Goal: Use online tool/utility: Utilize a website feature to perform a specific function

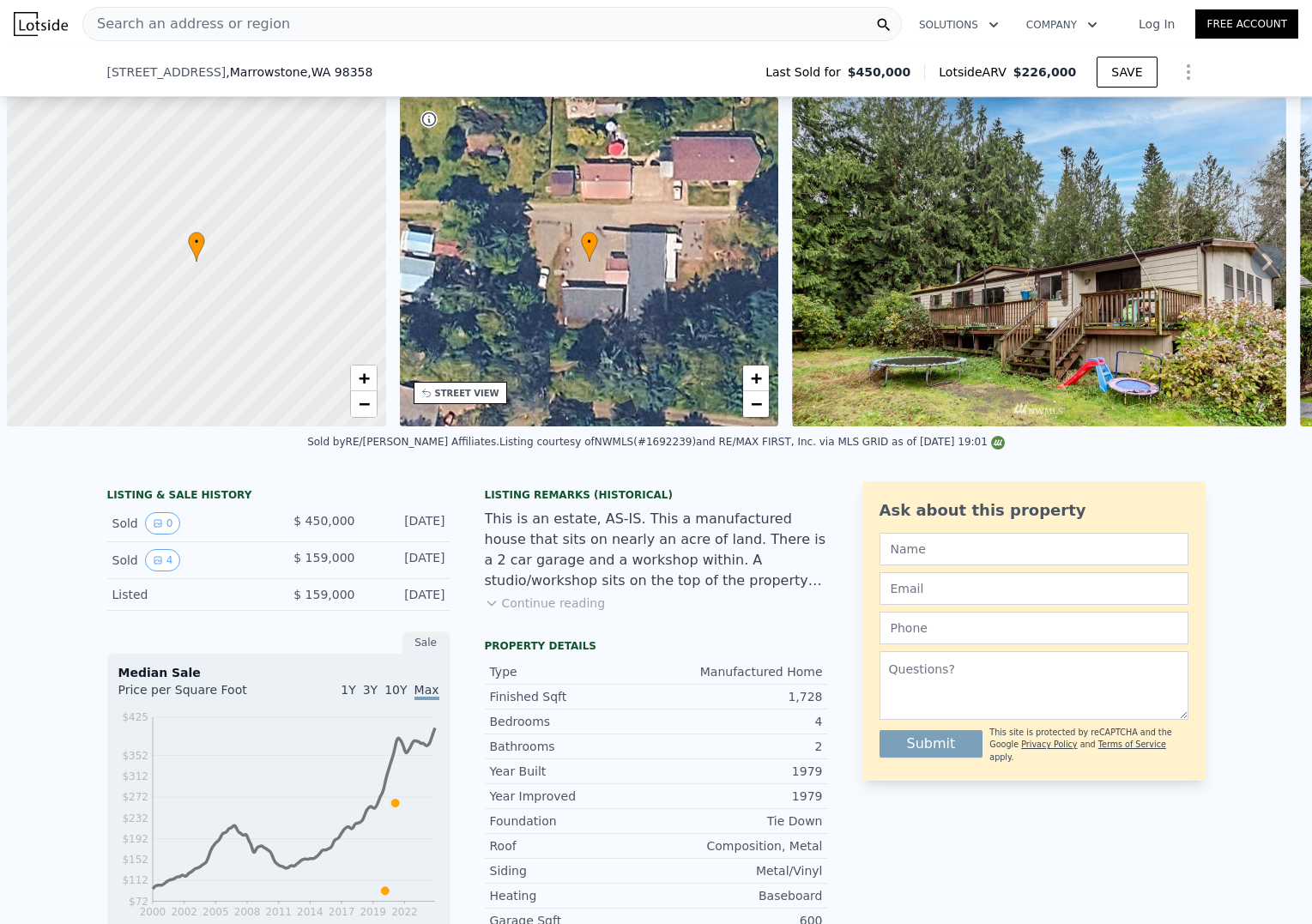
scroll to position [0, 7]
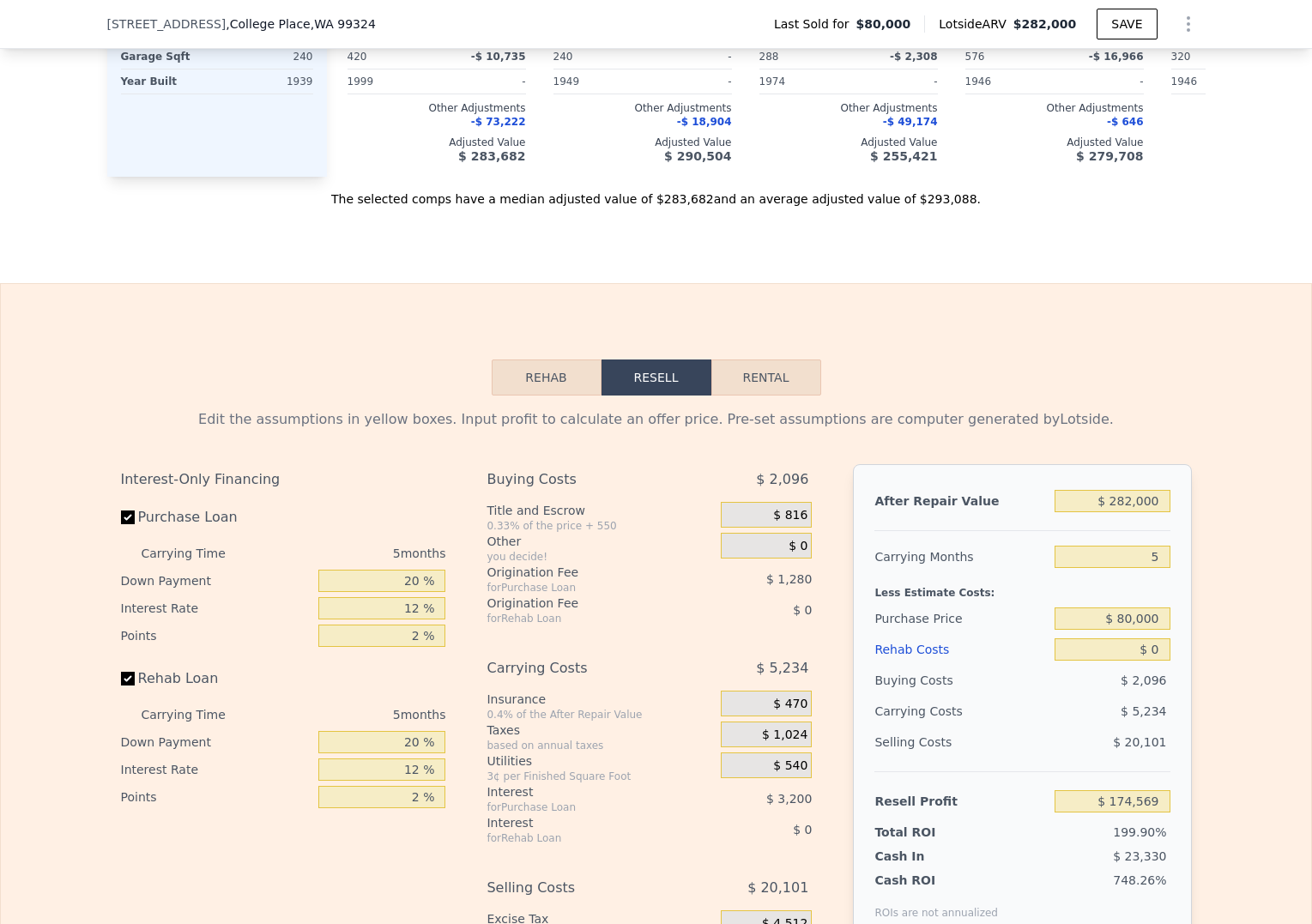
scroll to position [1886, 0]
click at [545, 397] on button "Rehab" at bounding box center [546, 378] width 110 height 36
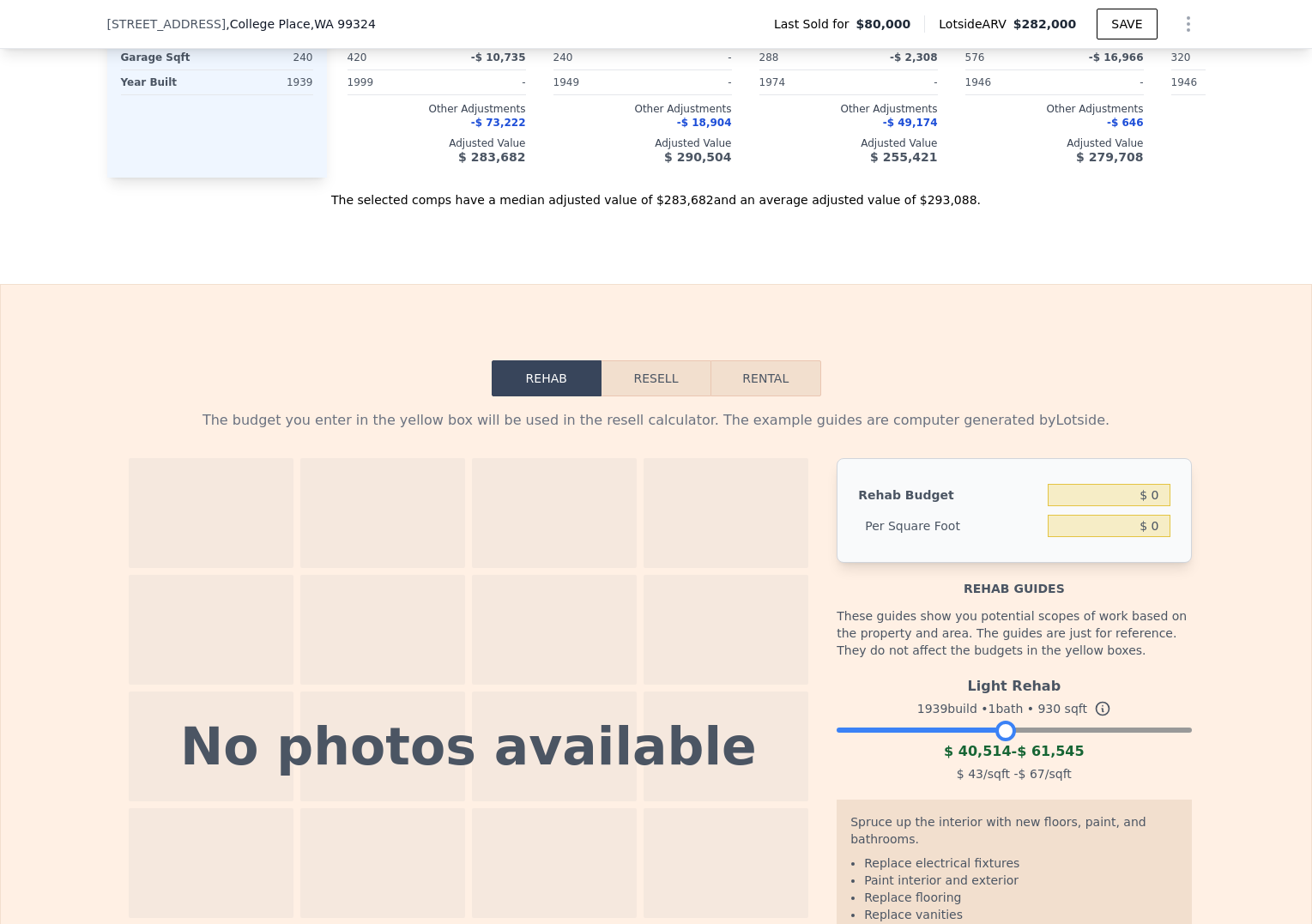
drag, startPoint x: 1174, startPoint y: 756, endPoint x: 1002, endPoint y: 768, distance: 172.4
click at [1002, 768] on div "Light Rehab 1939 build • 1 bath • 930 sqft $ 40,514 - $ 61,545 $ 43 /sqft - $ 6…" at bounding box center [1015, 727] width 355 height 116
click at [1145, 786] on div "$ 43 /sqft - $ 67 /sqft" at bounding box center [1015, 774] width 355 height 24
click at [674, 397] on button "Resell" at bounding box center [656, 378] width 109 height 36
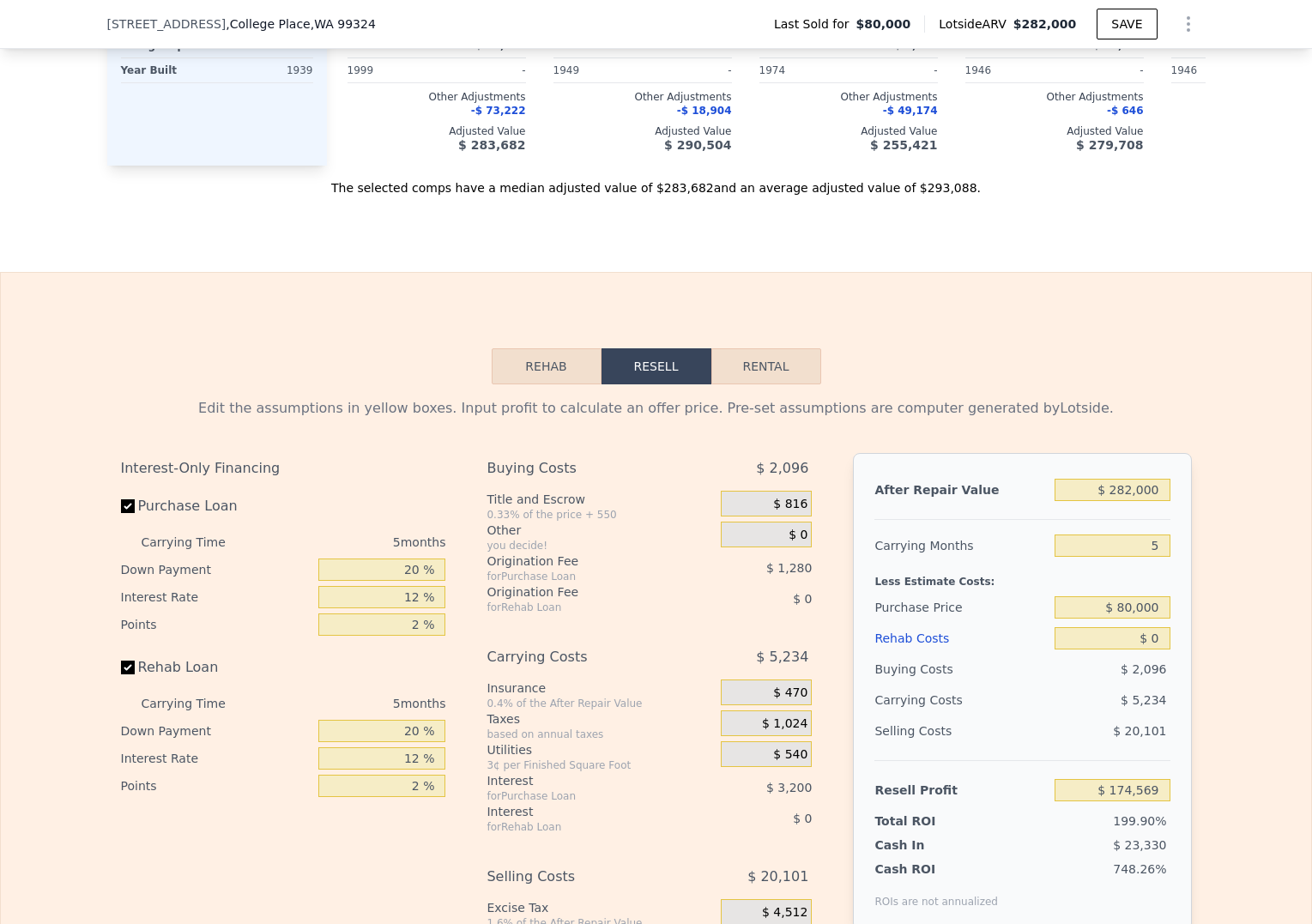
scroll to position [1913, 0]
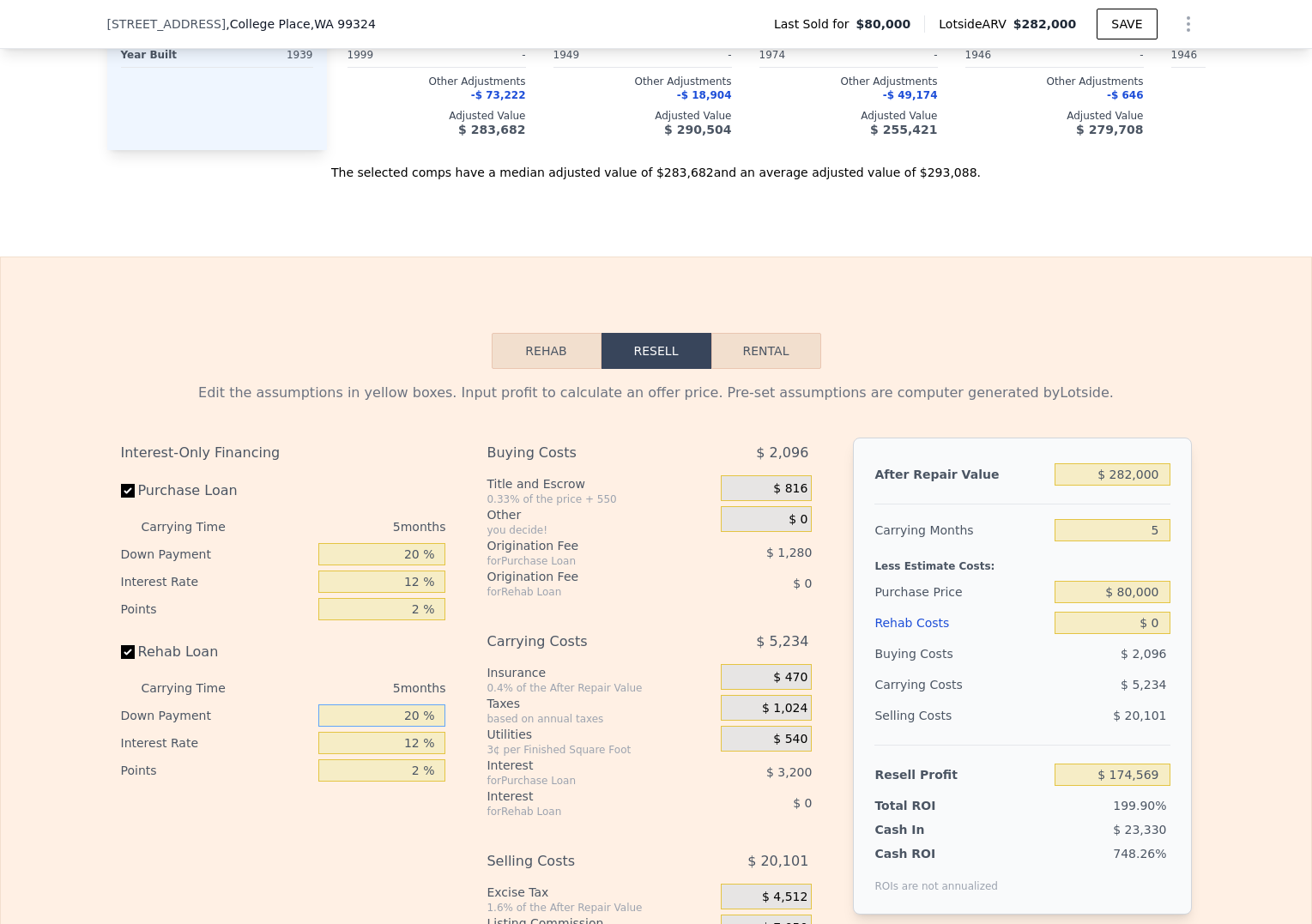
click at [375, 727] on input "20 %" at bounding box center [381, 716] width 127 height 23
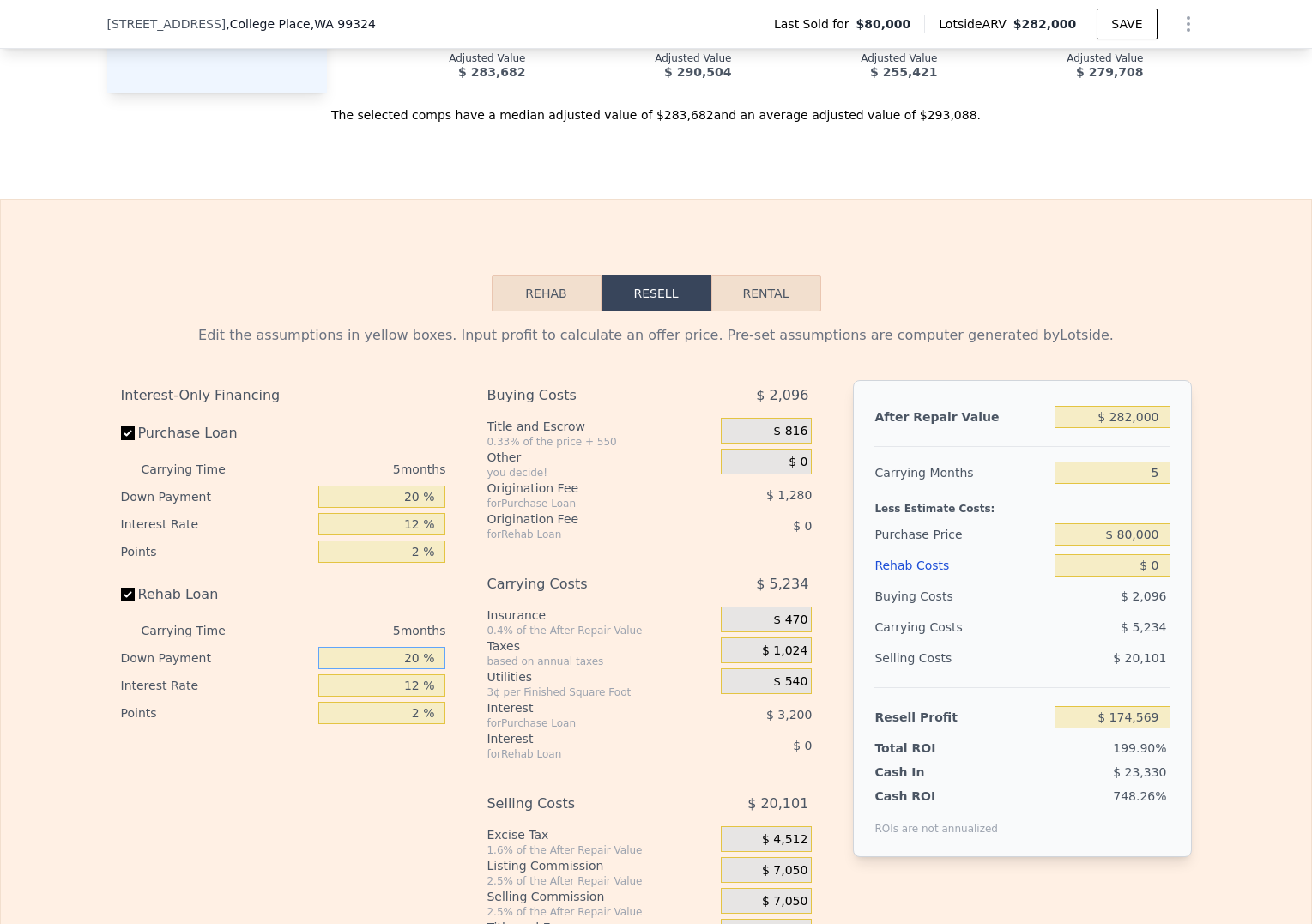
scroll to position [2009, 0]
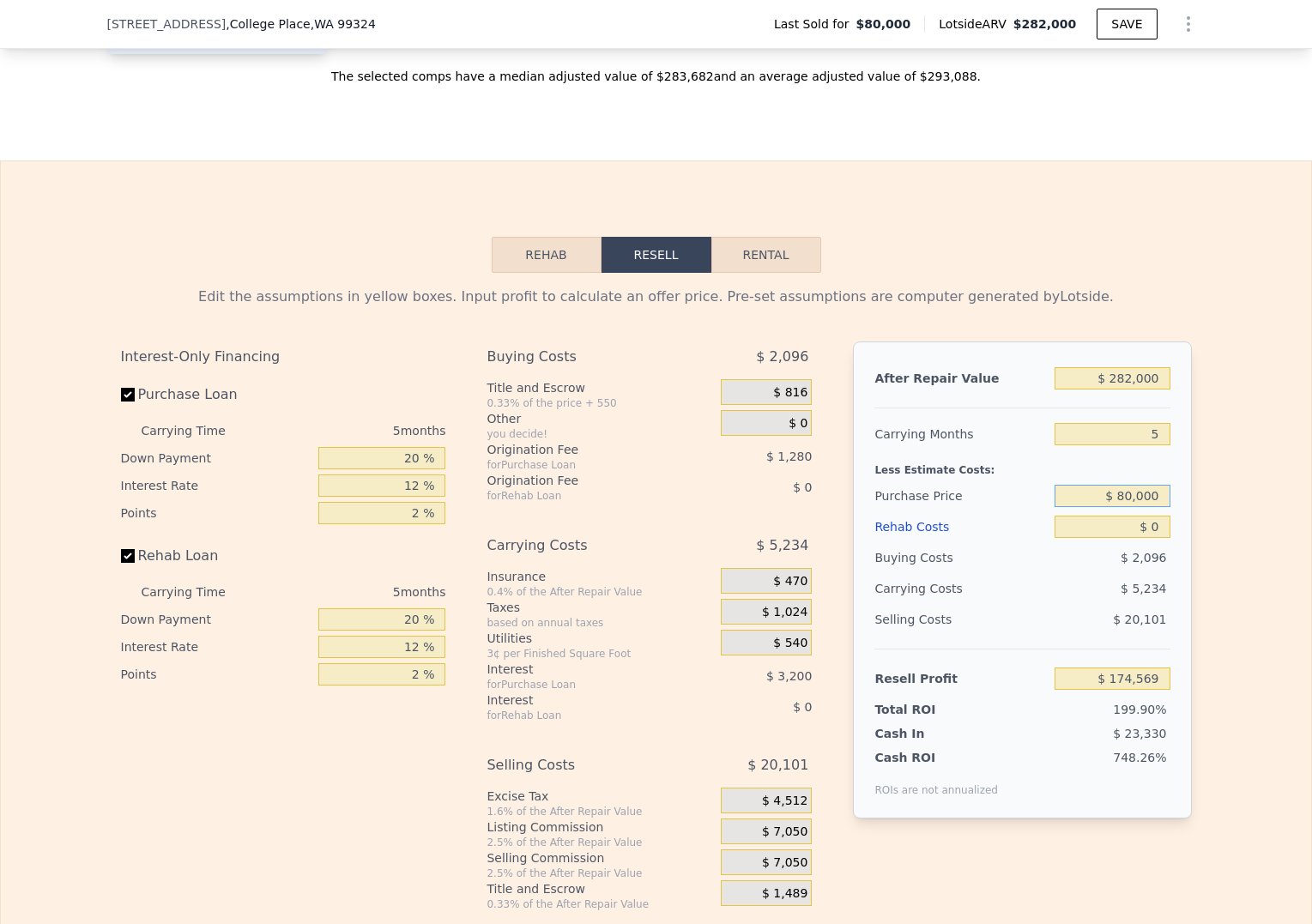
click at [1103, 507] on input "$ 80,000" at bounding box center [1112, 496] width 115 height 23
click at [1101, 446] on input "5" at bounding box center [1112, 434] width 115 height 23
click at [1106, 689] on input "$ 174,569" at bounding box center [1112, 679] width 115 height 23
drag, startPoint x: 1106, startPoint y: 702, endPoint x: 1183, endPoint y: 698, distance: 77.1
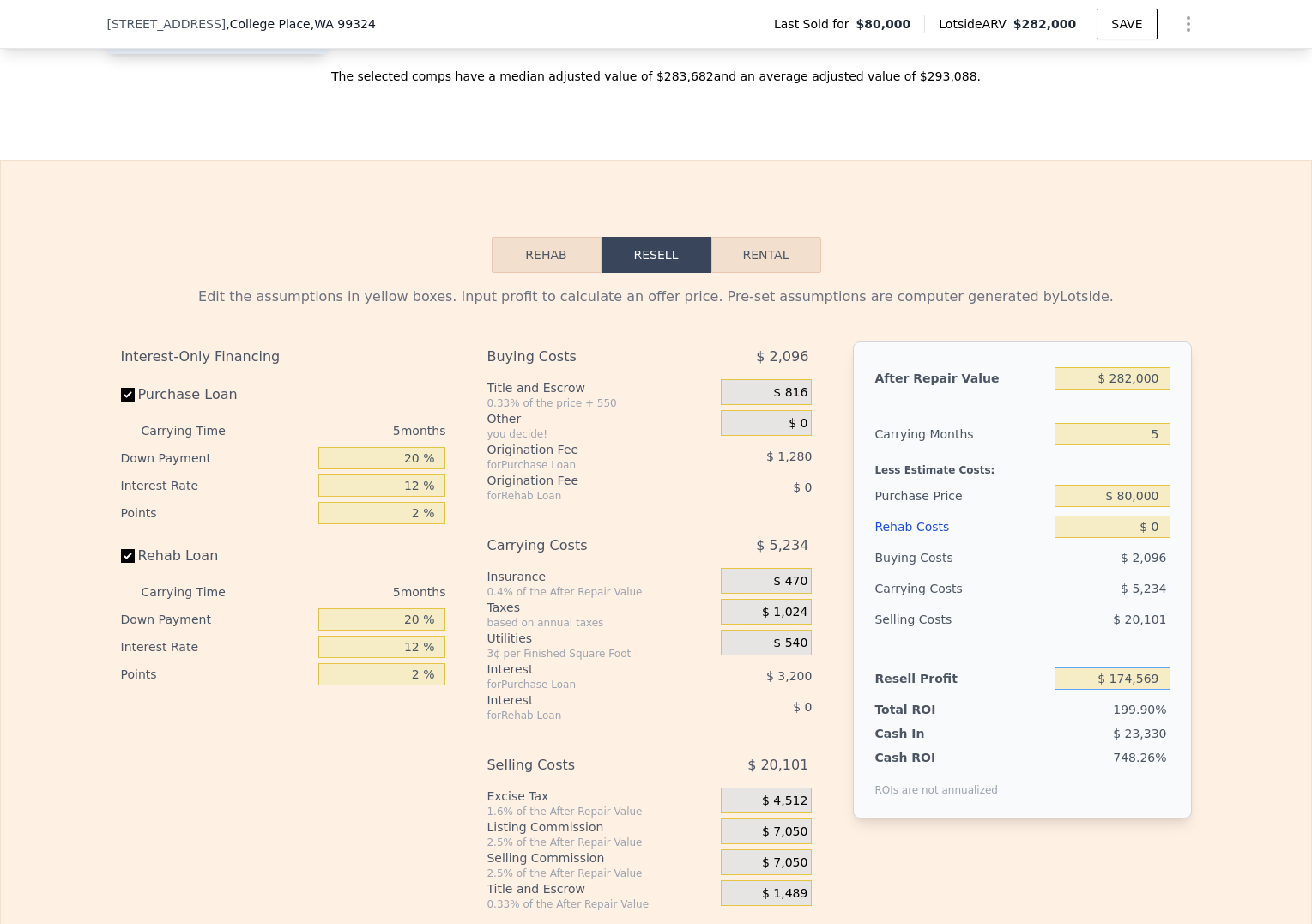
click at [1183, 698] on div "After Repair Value $ 282,000 Carrying Months 5 Less Estimate Costs: Purchase Pr…" at bounding box center [1022, 580] width 338 height 477
click at [1000, 604] on div "$ 5,234" at bounding box center [1079, 588] width 181 height 31
click at [1105, 538] on input "$ 0" at bounding box center [1112, 527] width 115 height 23
drag, startPoint x: 1105, startPoint y: 546, endPoint x: 1187, endPoint y: 553, distance: 82.3
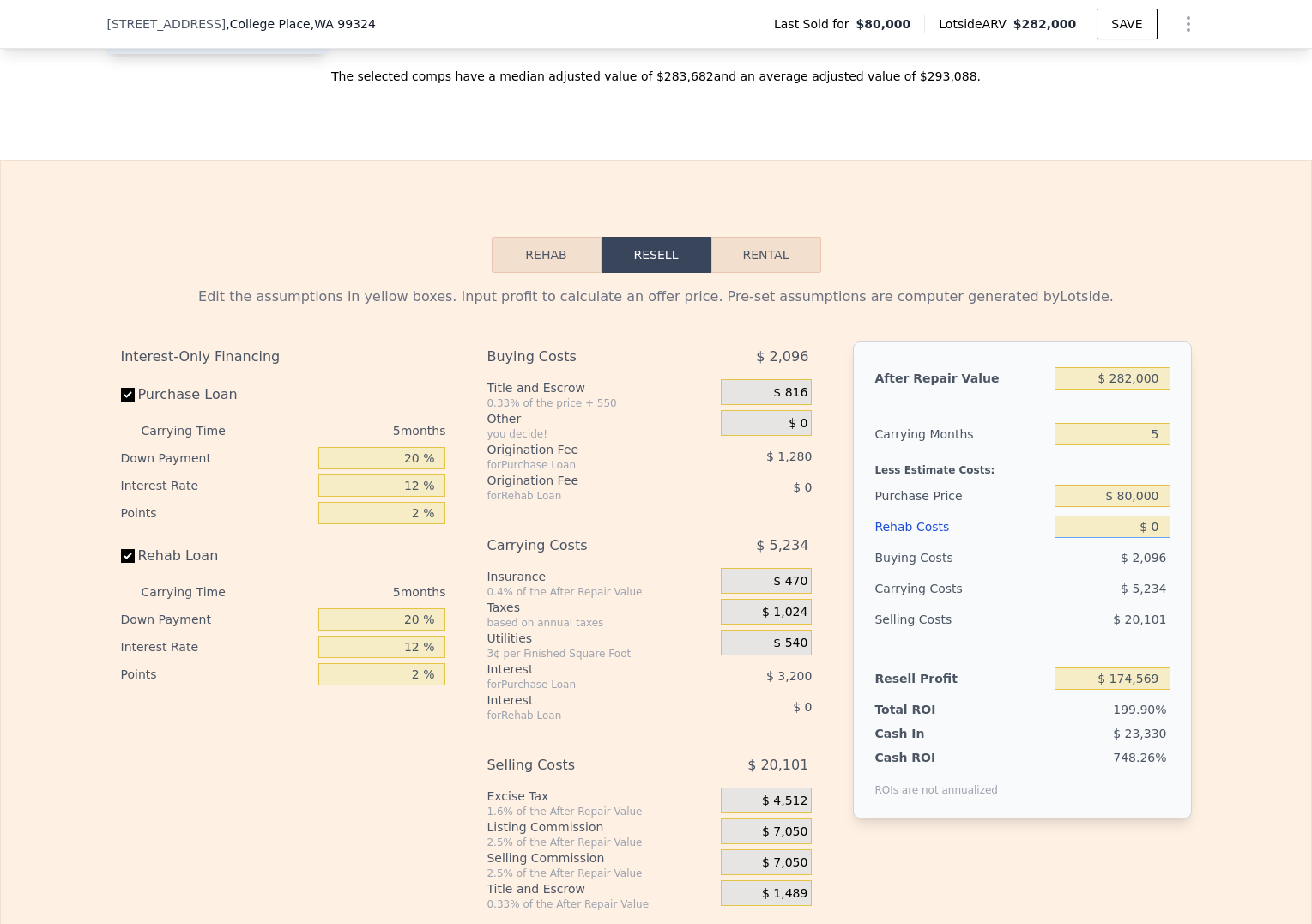
click at [1187, 553] on div "Edit the assumptions in yellow boxes. Input profit to calculate an offer price.…" at bounding box center [656, 592] width 1099 height 638
type input "$ 4"
type input "$ 174,565"
type input "$ 40"
type input "$ 174,528"
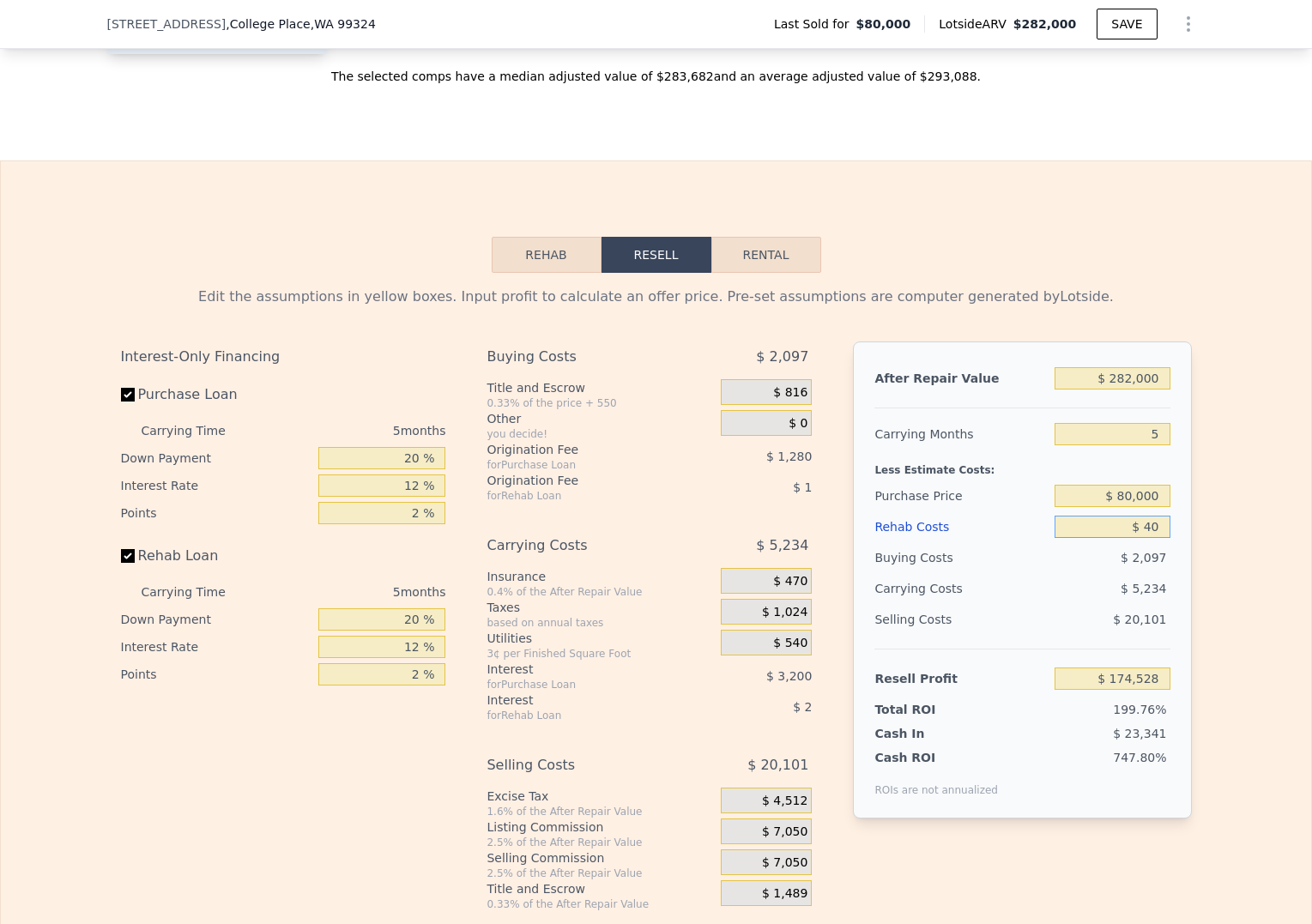
type input "$ 400"
type input "$ 174,148"
type input "$ 4,000"
type input "$ 170,345"
type input "$ 40,000"
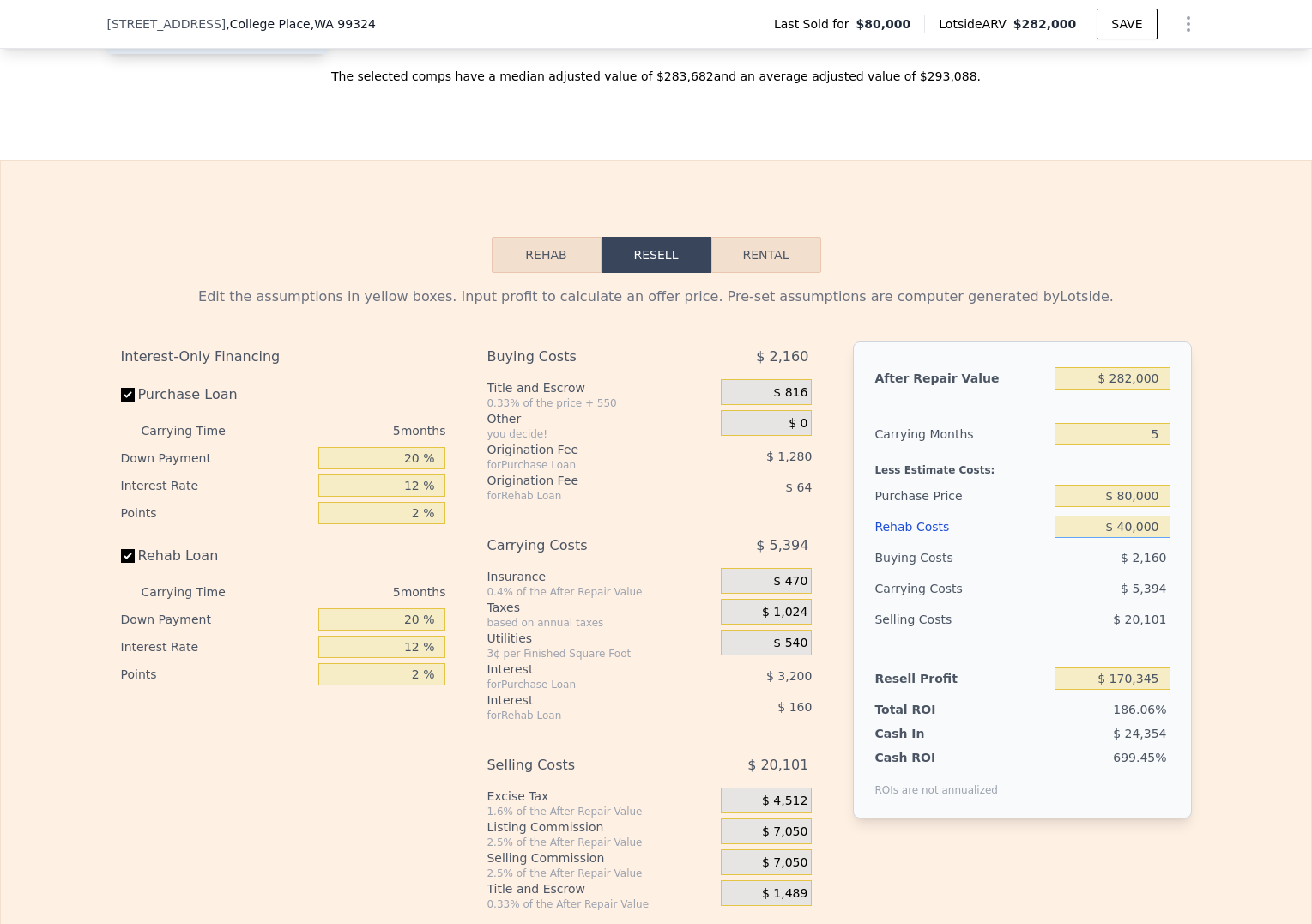
type input "$ 132,329"
type input "$ 40,000"
click at [1065, 604] on div "$ 6,834" at bounding box center [1079, 588] width 181 height 31
drag, startPoint x: 1113, startPoint y: 524, endPoint x: 1184, endPoint y: 527, distance: 71.1
click at [1184, 527] on div "After Repair Value $ 282,000 Carrying Months 5 Less Estimate Costs: Purchase Pr…" at bounding box center [1022, 580] width 338 height 477
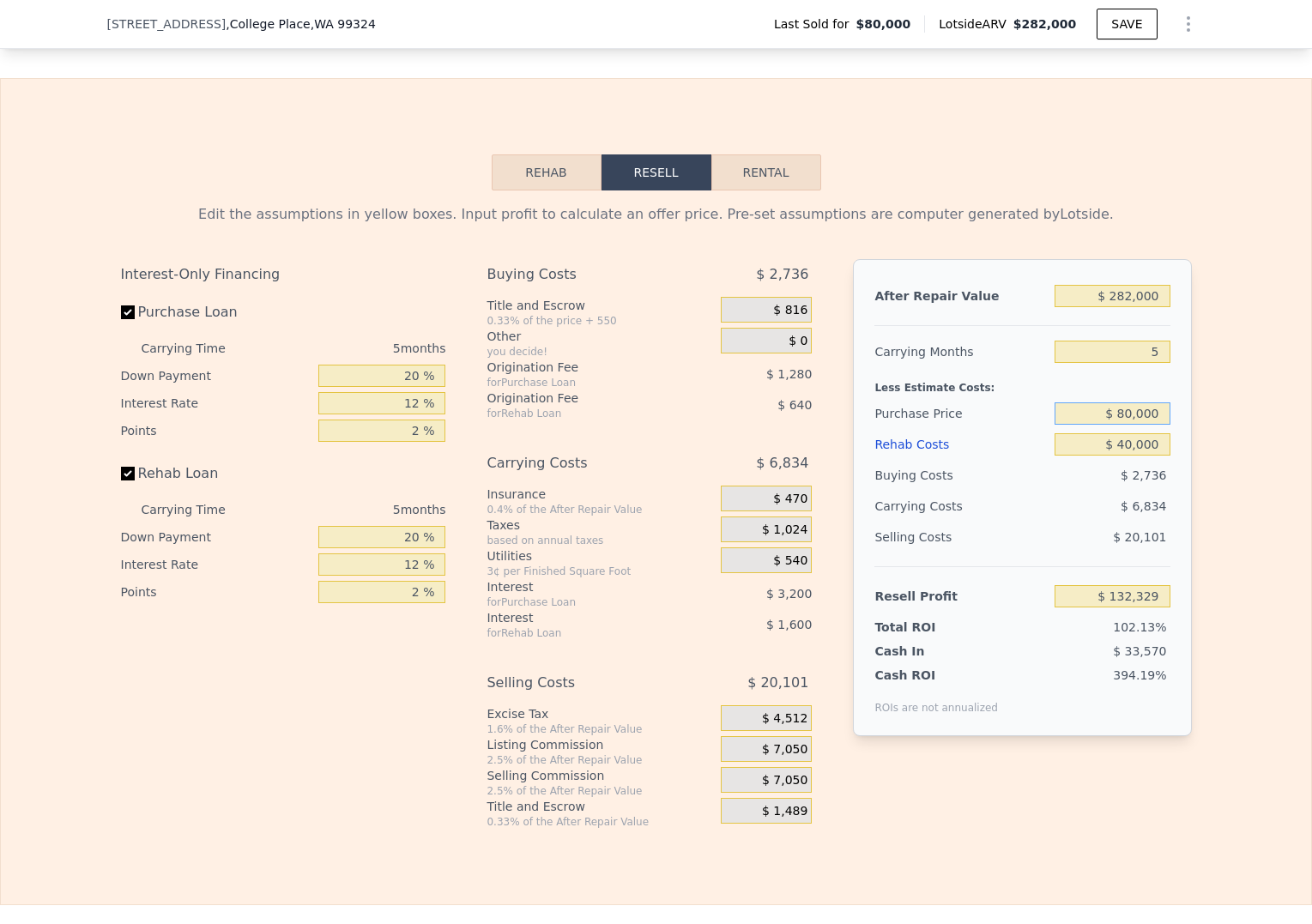
scroll to position [2052, 0]
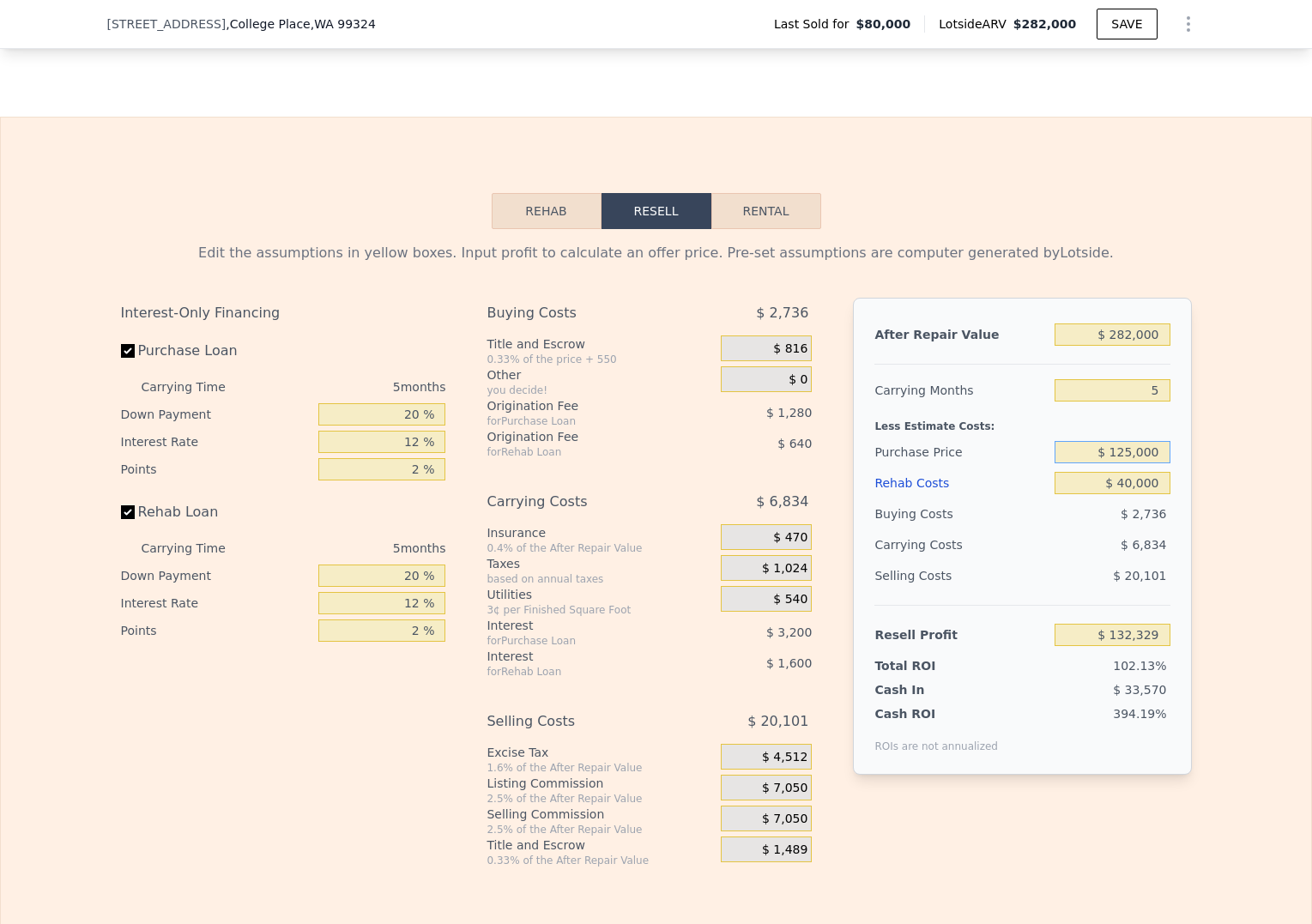
type input "$ 125,000"
click at [1026, 674] on div "Total ROI 102.13%" at bounding box center [1022, 662] width 296 height 24
type input "$ 84,659"
type input "$ 0"
type input "$ 174,569"
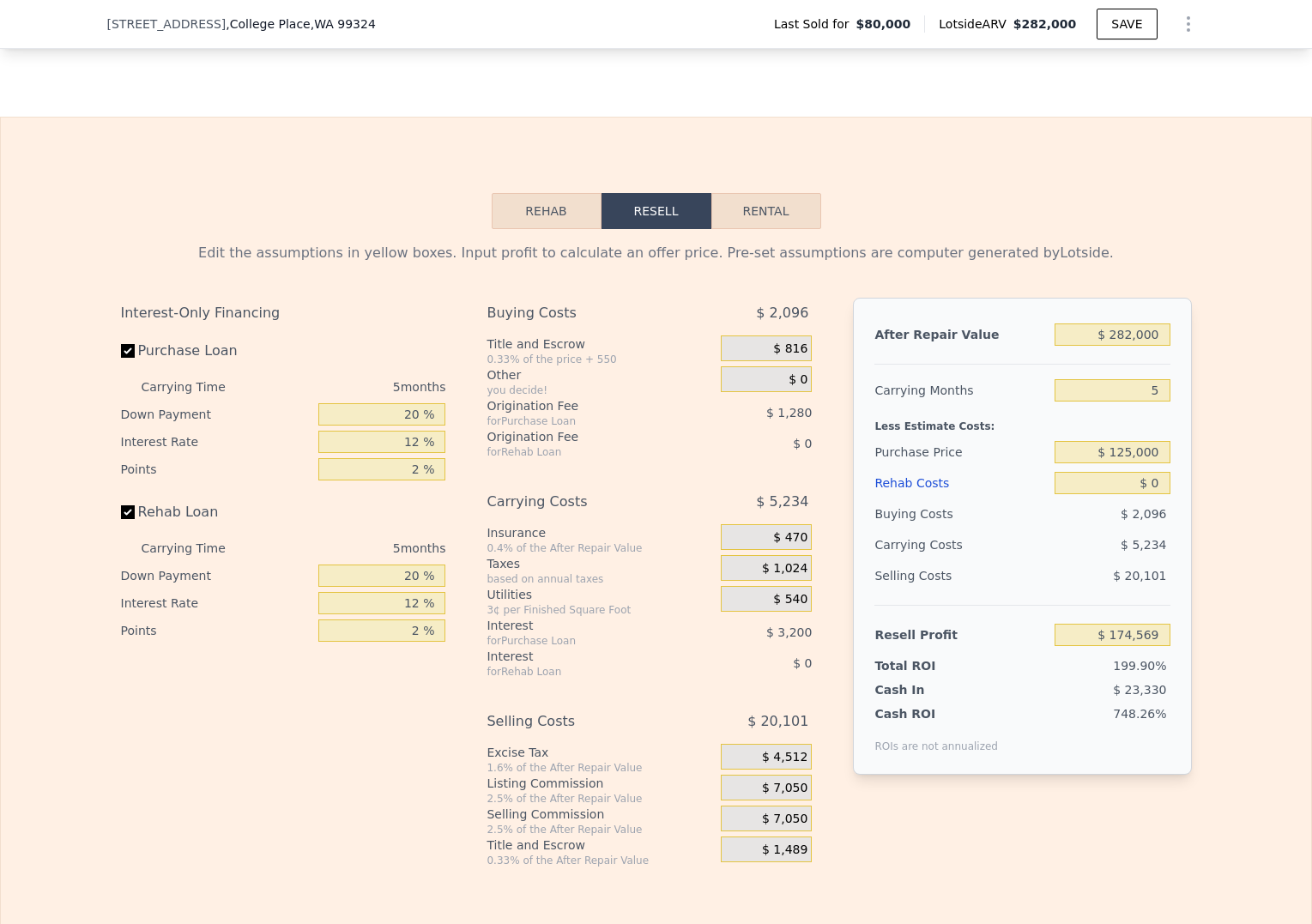
click at [630, 446] on div "Origination Fee" at bounding box center [583, 436] width 191 height 17
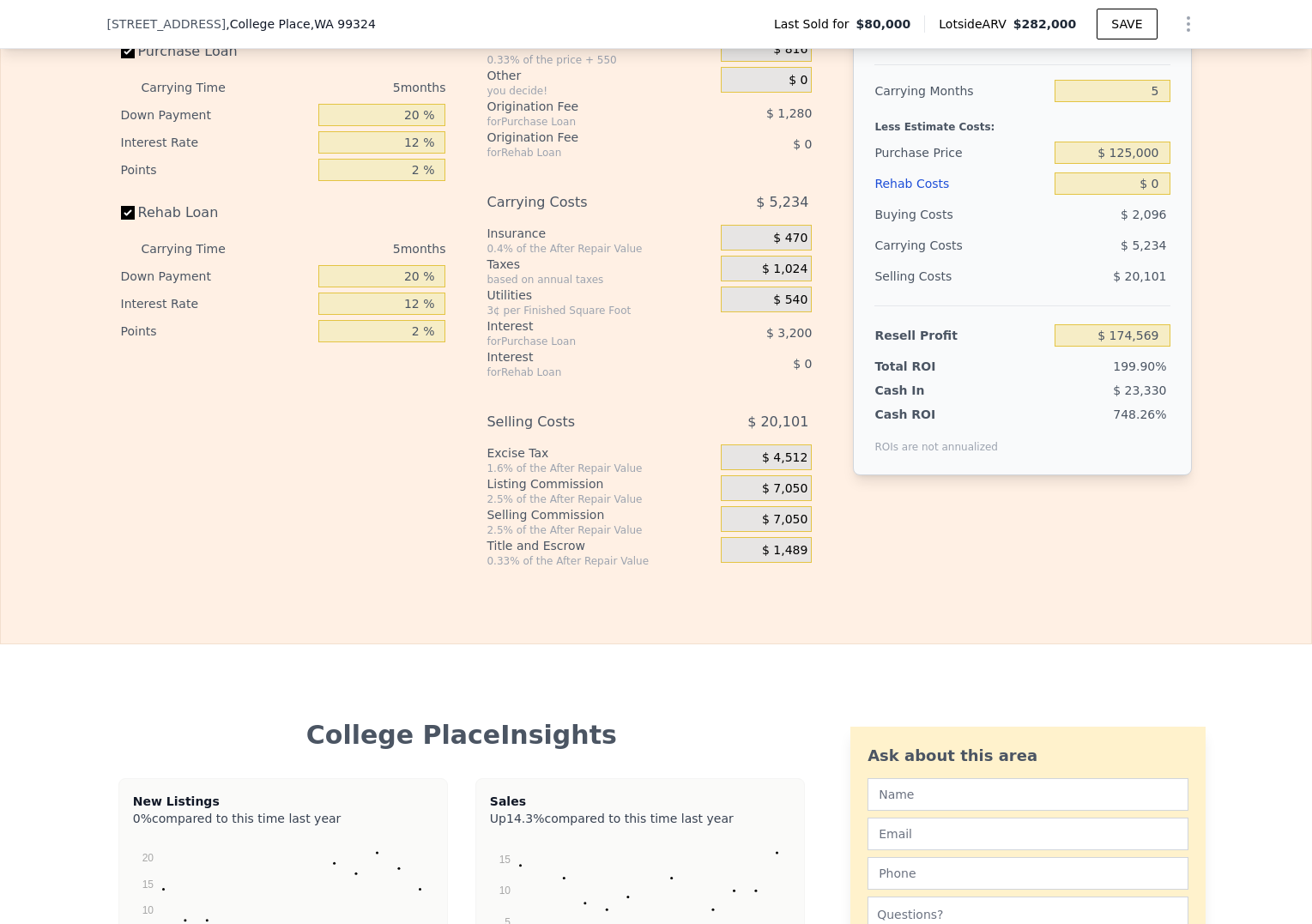
scroll to position [2102, 0]
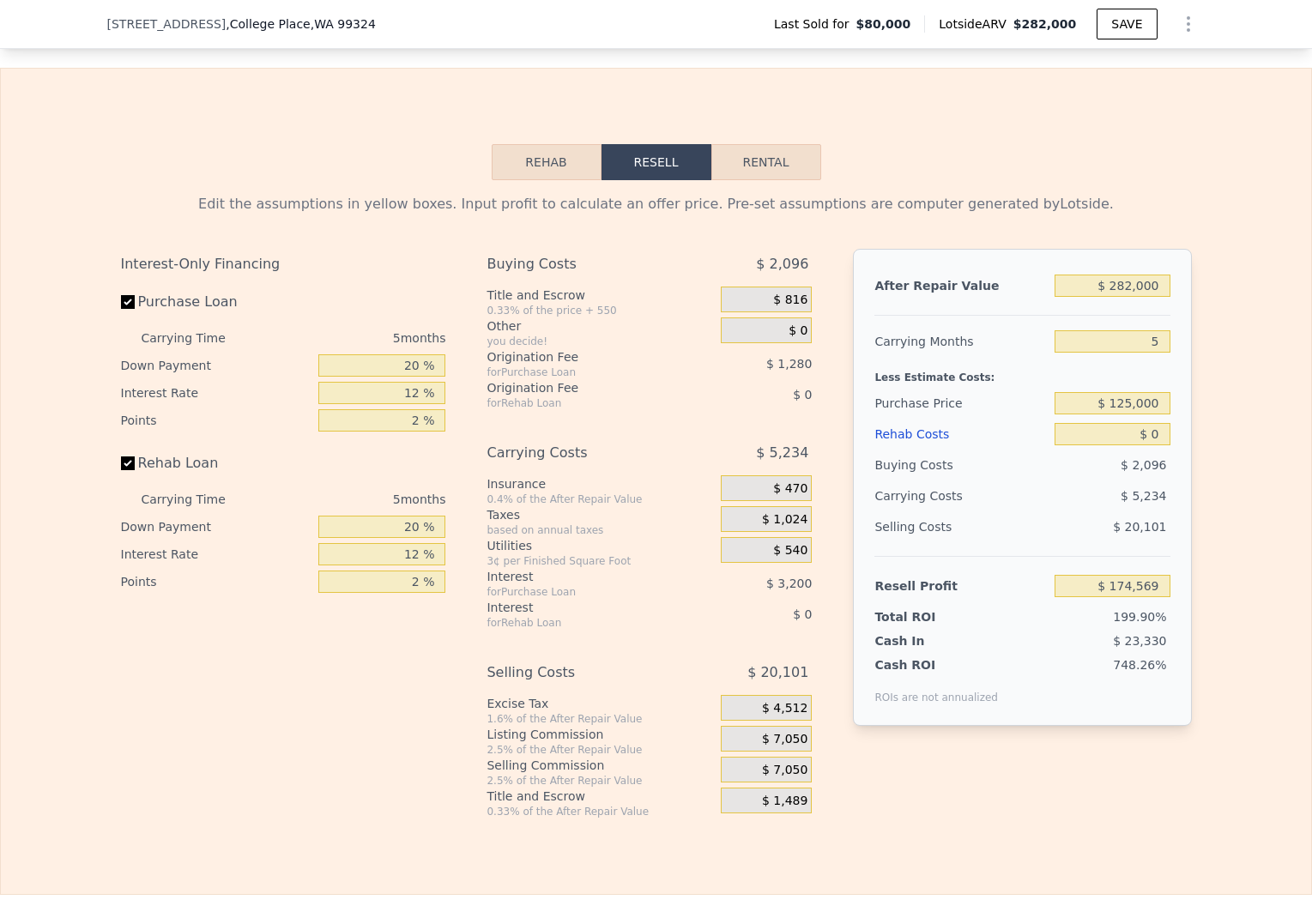
click at [939, 702] on div "ROIs are not annualized" at bounding box center [937, 689] width 124 height 31
click at [1152, 446] on input "$ 0" at bounding box center [1112, 434] width 115 height 23
drag, startPoint x: 1153, startPoint y: 462, endPoint x: 1144, endPoint y: 463, distance: 9.1
click at [1144, 446] on input "$ 0" at bounding box center [1112, 434] width 115 height 23
type input "$ 4"
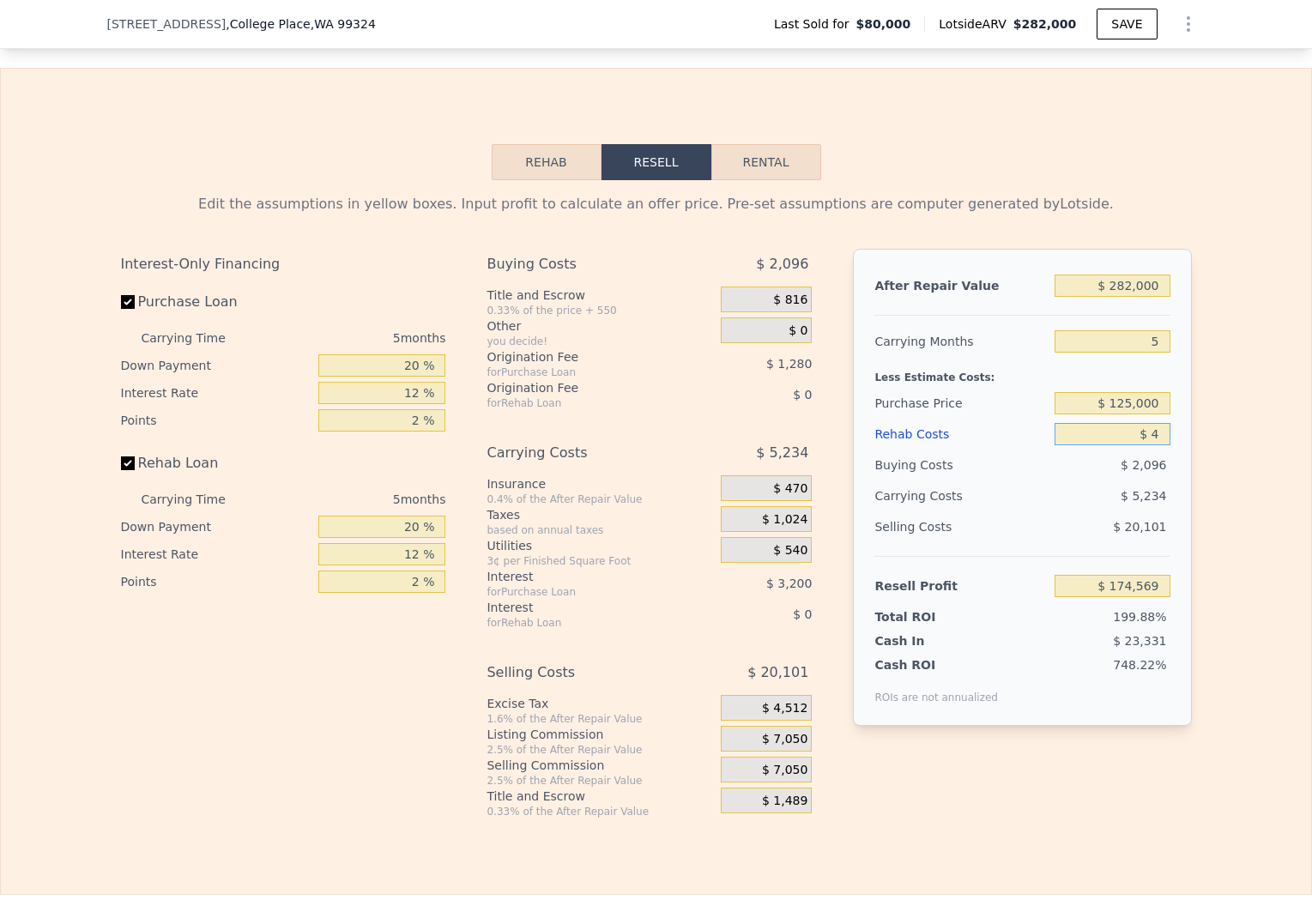
type input "$ 174,565"
type input "$ 40"
type input "$ 174,528"
type input "$ 400"
type input "$ 174,148"
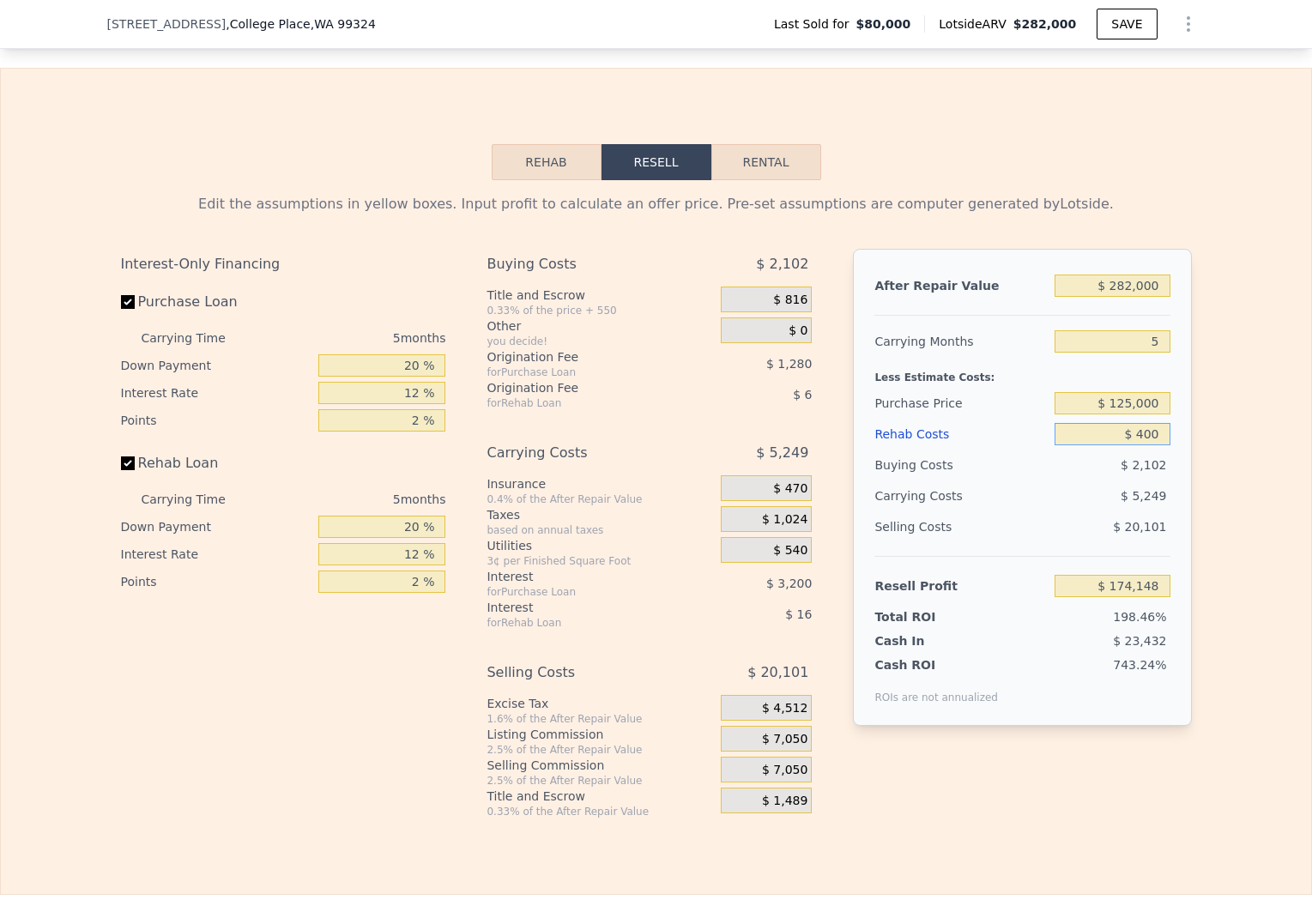
type input "$ 4,000"
type input "$ 170,345"
type input "$ 40,000"
type input "$ 132,329"
type input "$ 40,000"
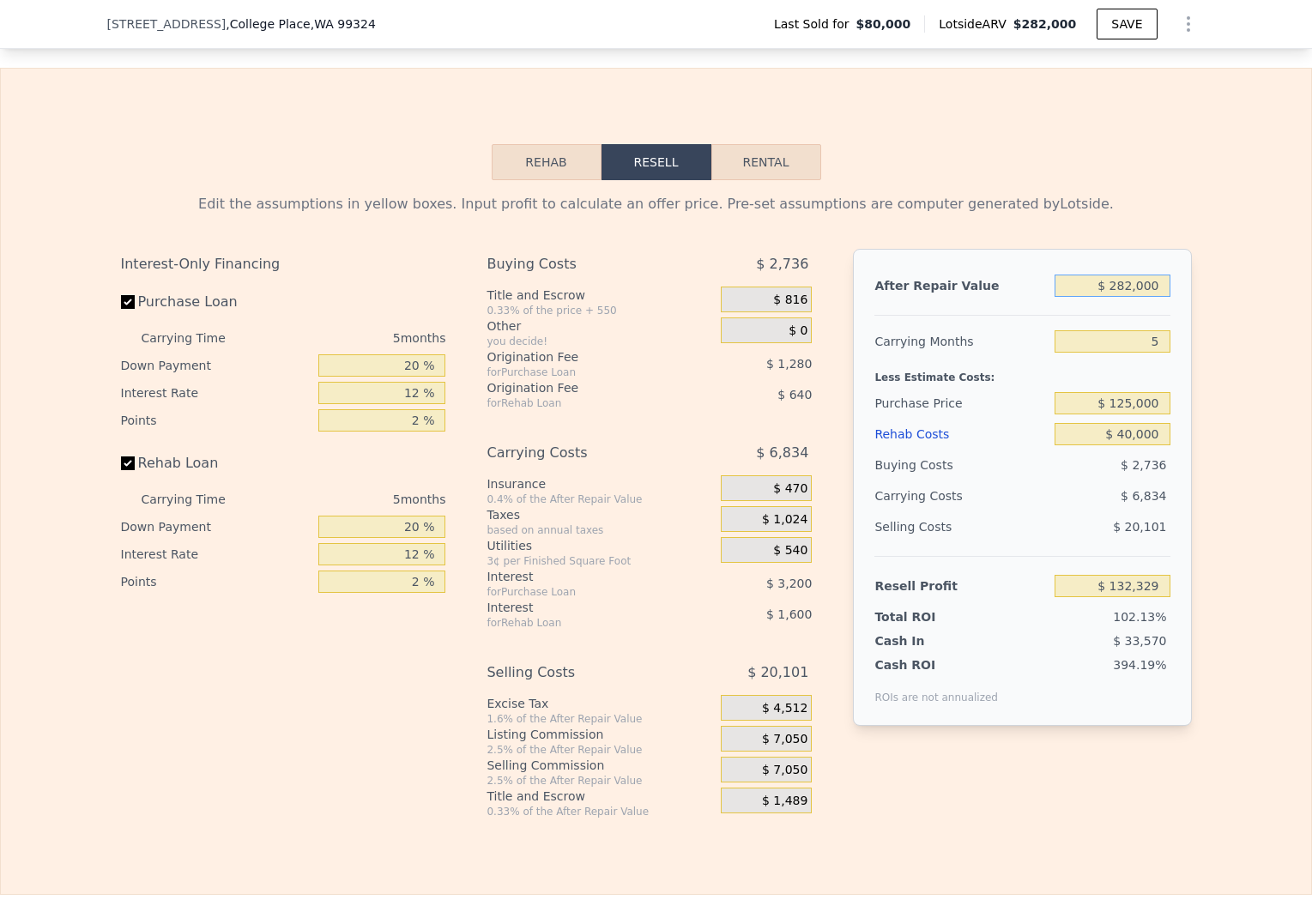
click at [1130, 296] on input "$ 282,000" at bounding box center [1112, 286] width 115 height 23
type input "$ 2"
type input "-$ 129,648"
type input "$ 25"
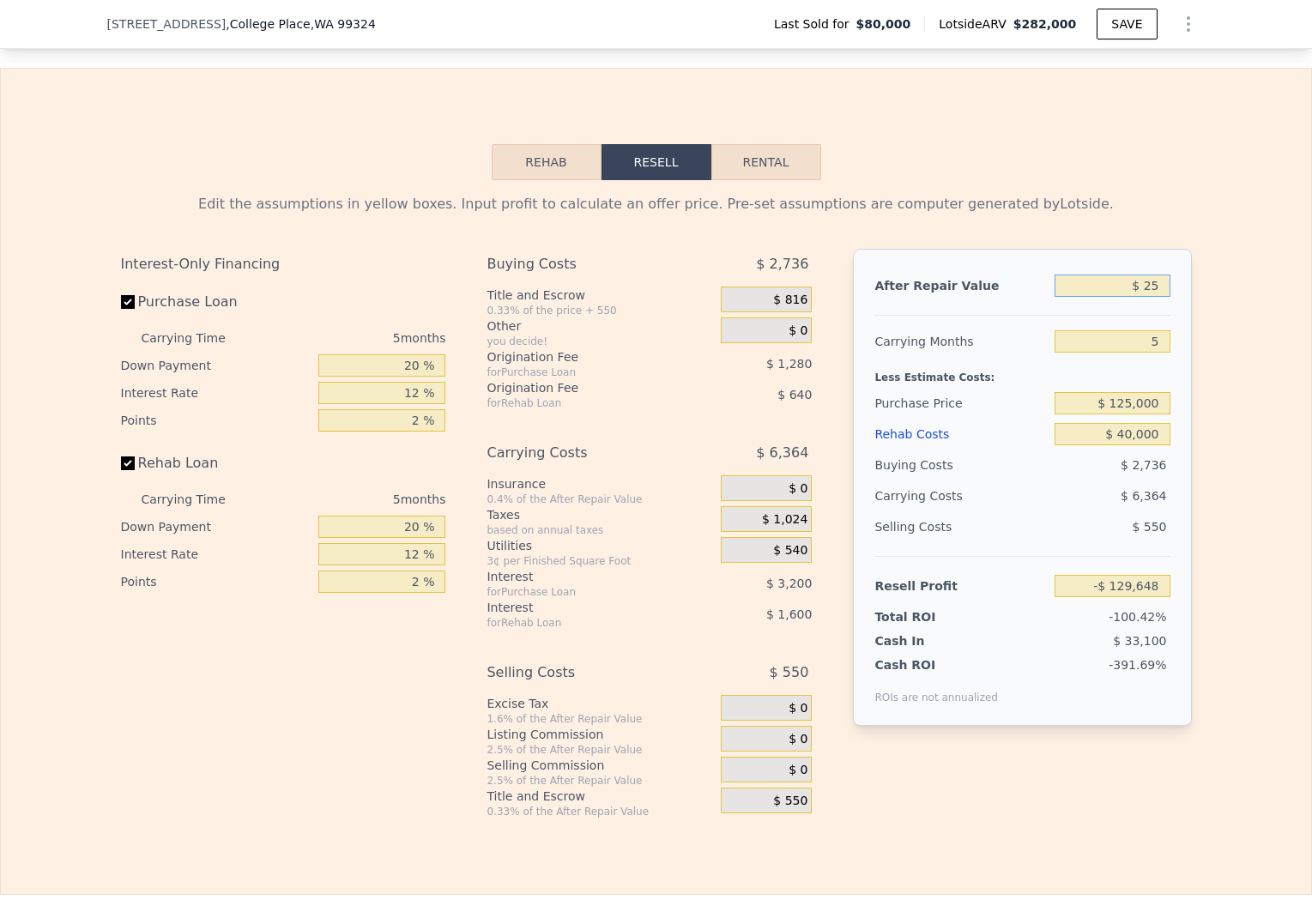
type input "-$ 129,627"
type input "$ 250"
type input "-$ 129,417"
type input "$ 2,500"
type input "-$ 127,328"
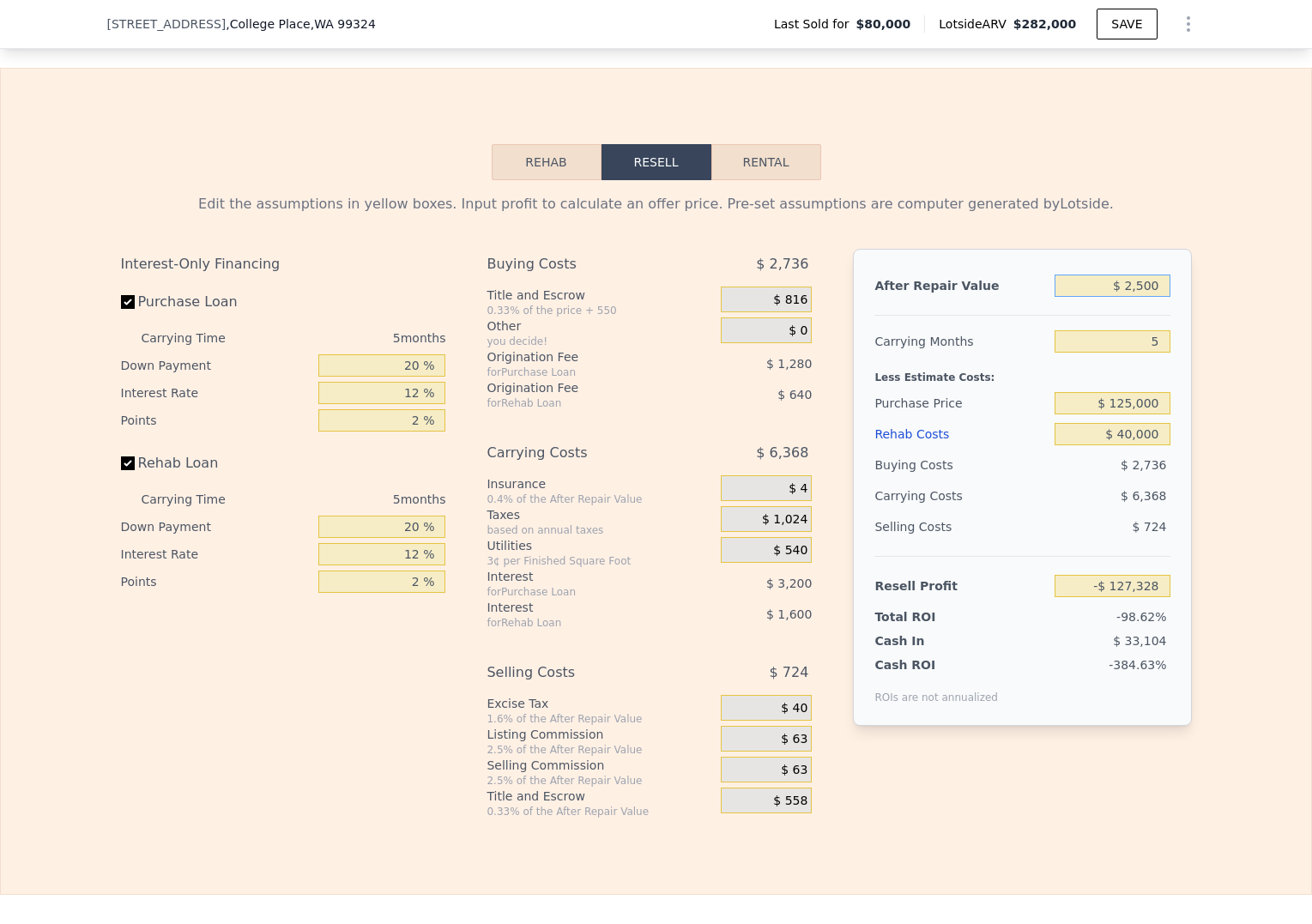
type input "$ 25,000"
type input "-$ 106,425"
type input "$ 250,000"
type input "$ 102,600"
click at [1207, 351] on div "Edit the assumptions in yellow boxes. Input profit to calculate an offer price.…" at bounding box center [656, 499] width 1311 height 638
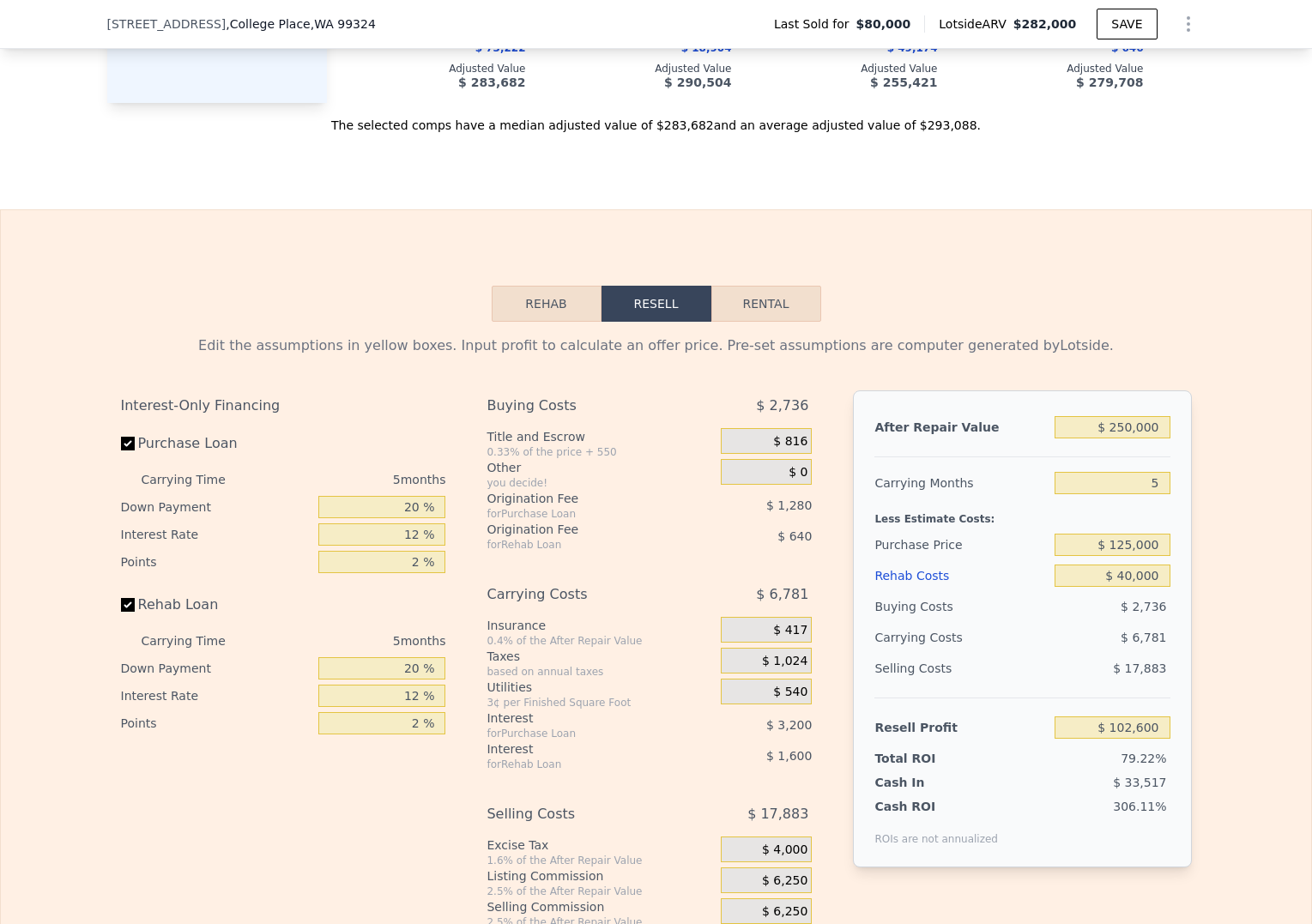
scroll to position [1916, 0]
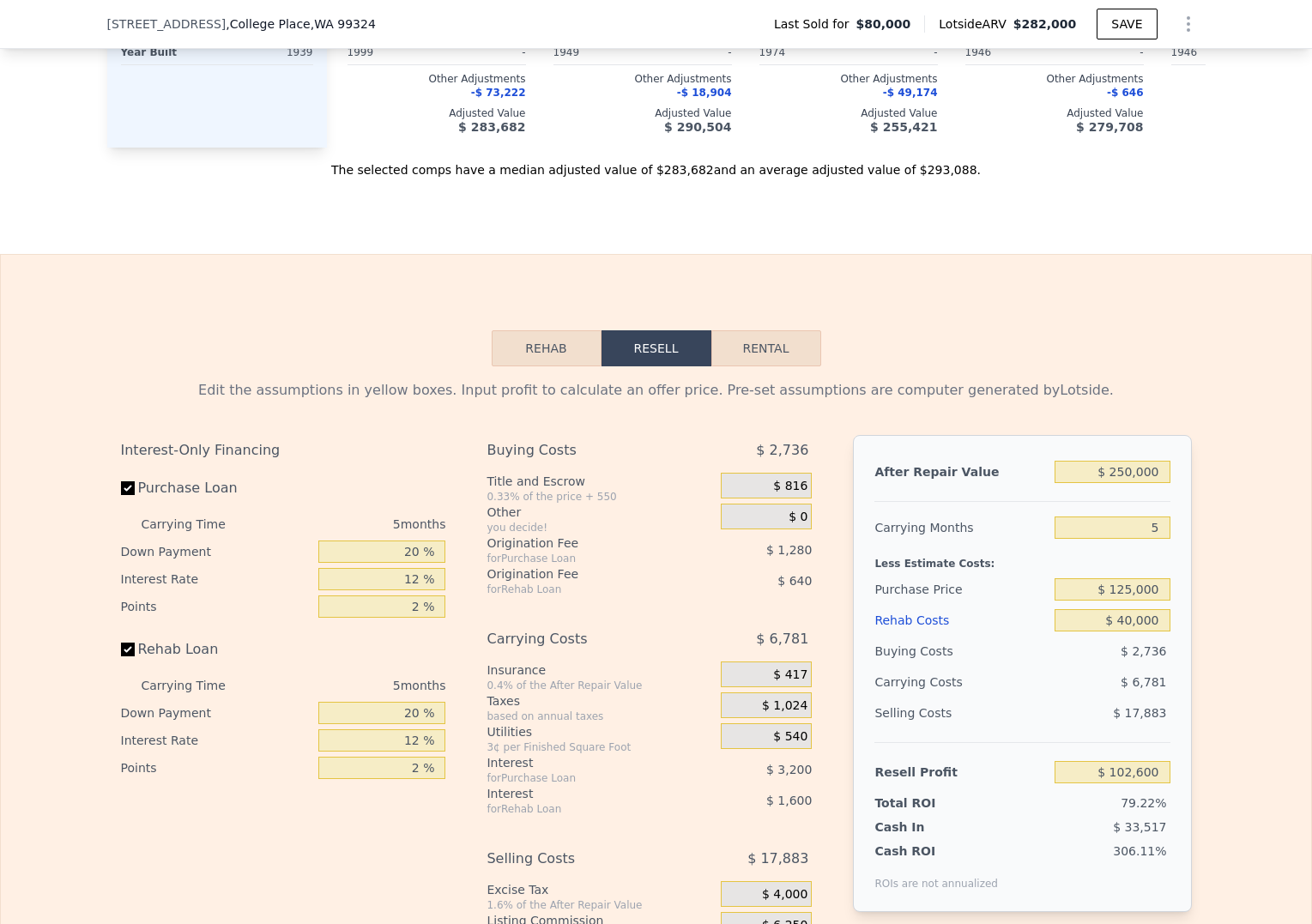
click at [685, 655] on div "$ 6,781" at bounding box center [748, 639] width 127 height 31
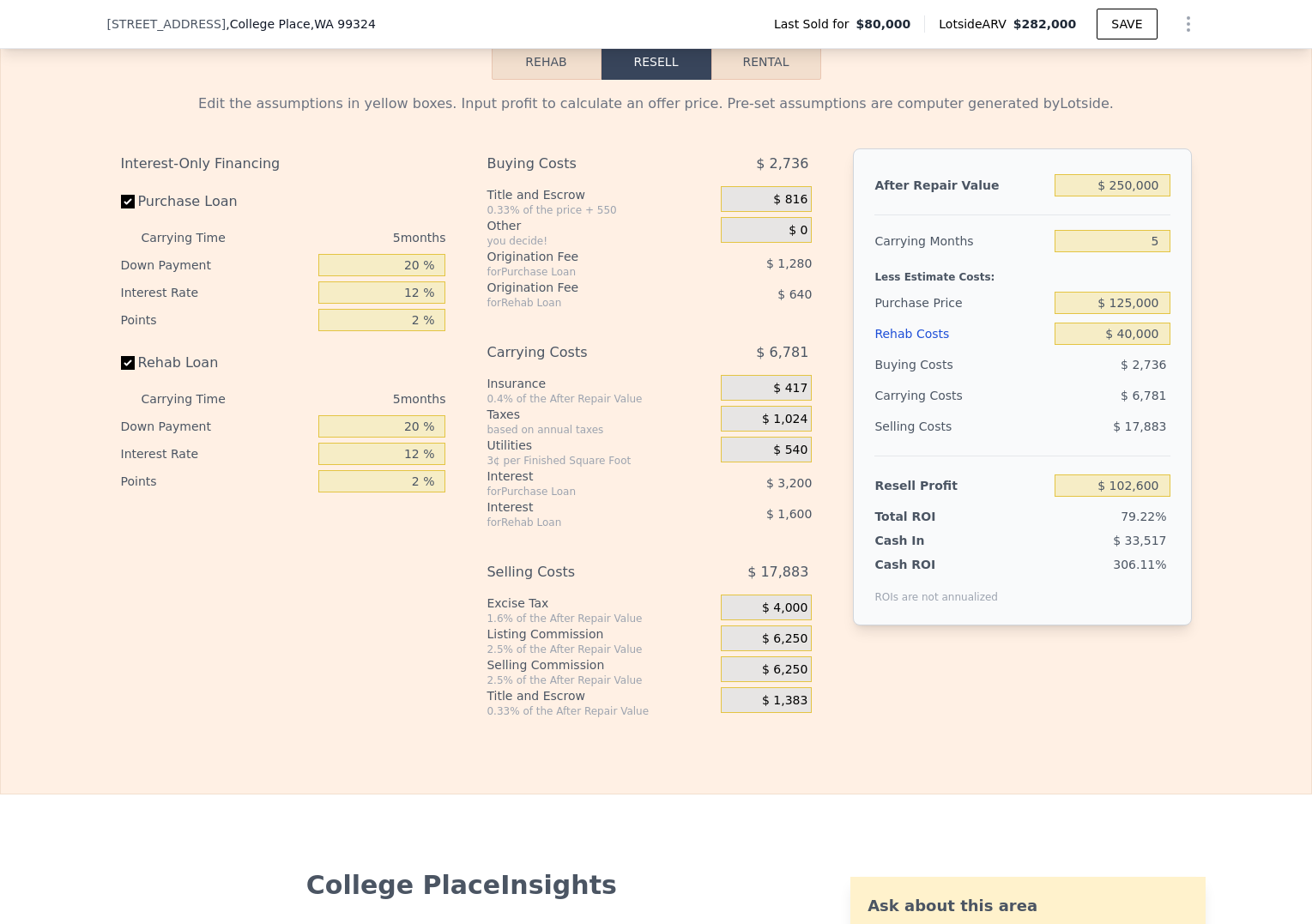
click at [793, 647] on span "$ 6,250" at bounding box center [785, 639] width 45 height 15
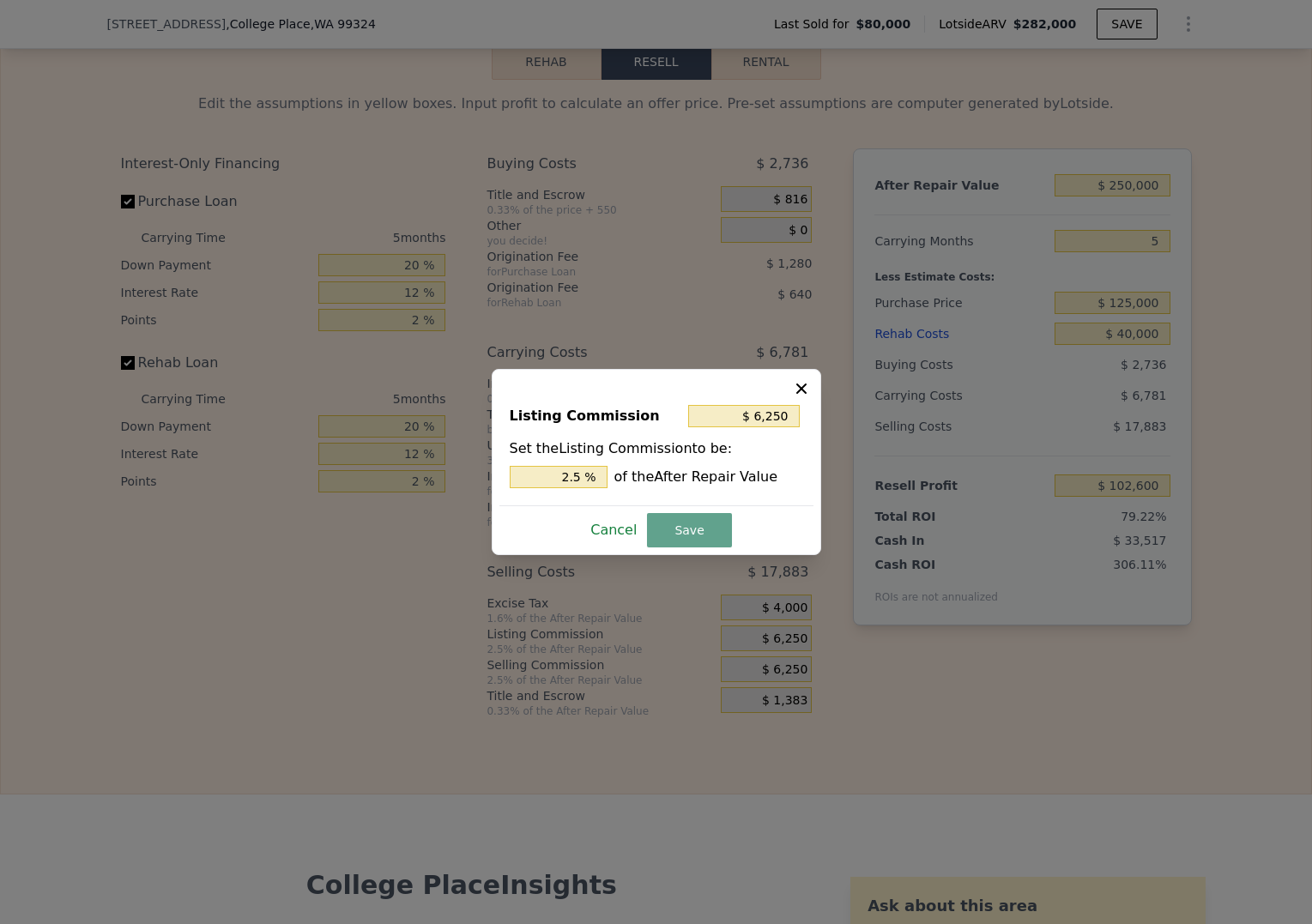
click at [623, 524] on button "Cancel" at bounding box center [614, 530] width 60 height 27
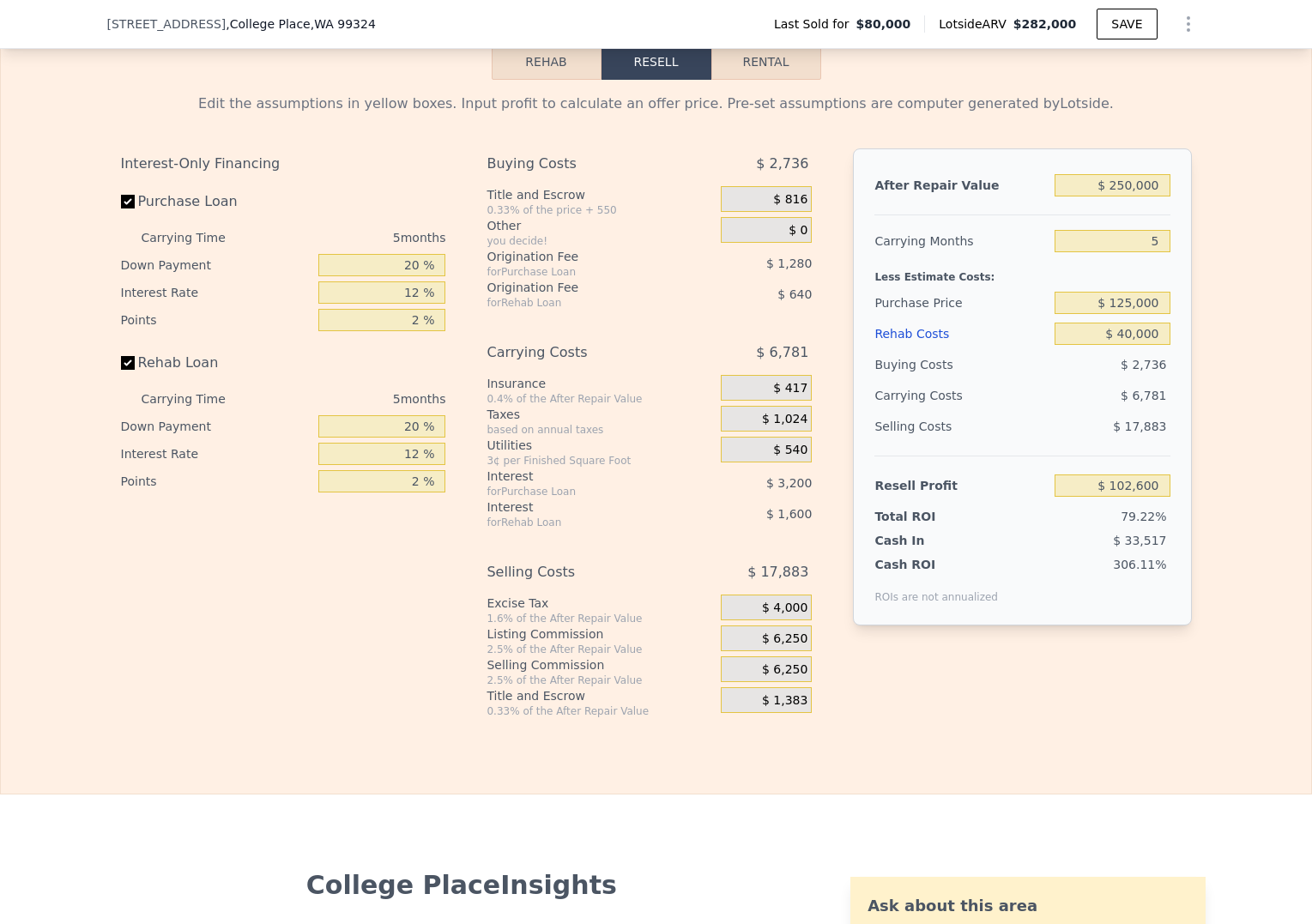
click at [854, 718] on div "Interest-Only Financing Purchase Loan Carrying Time 5 months Down Payment 20 % …" at bounding box center [656, 432] width 1071 height 569
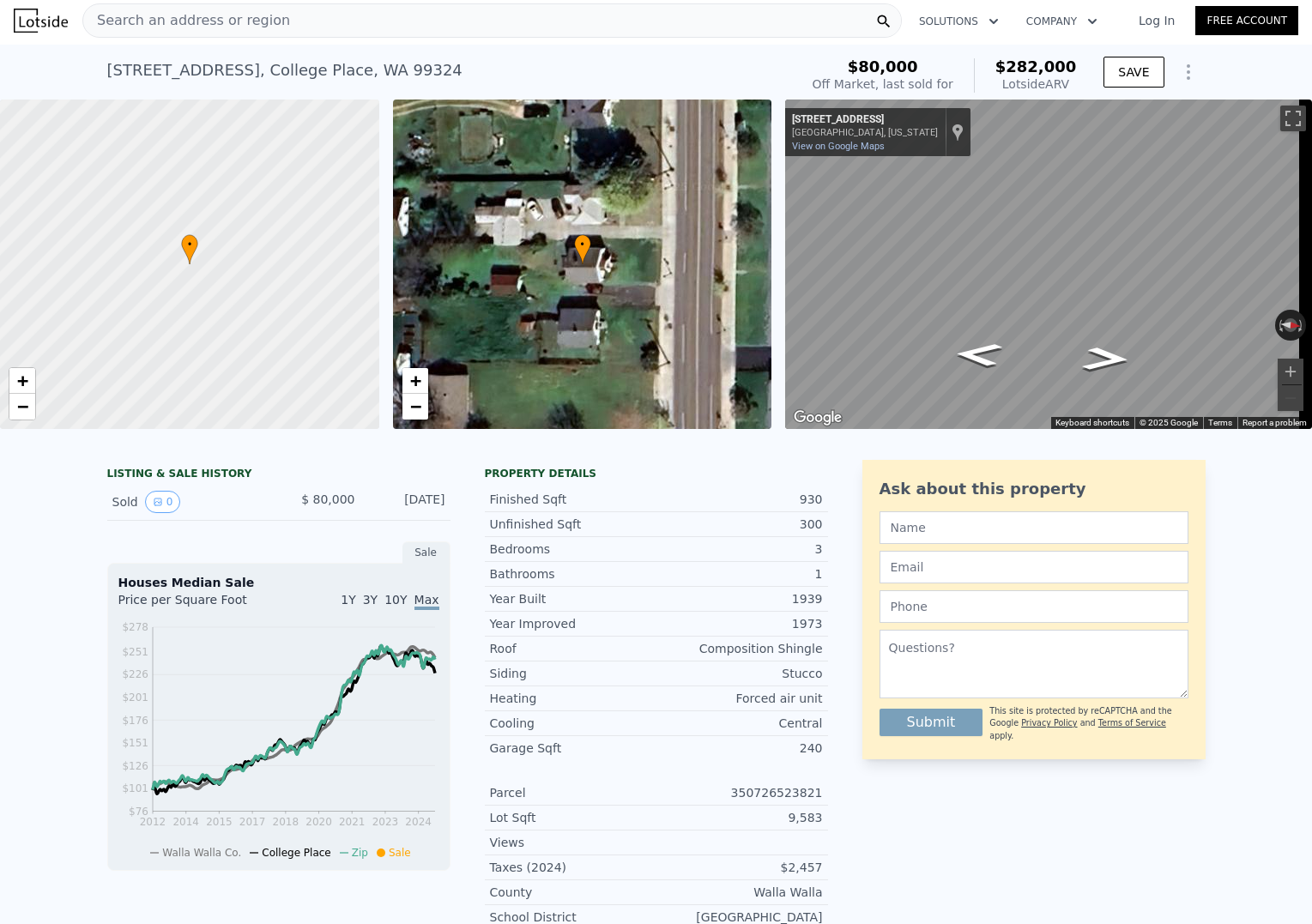
scroll to position [0, 0]
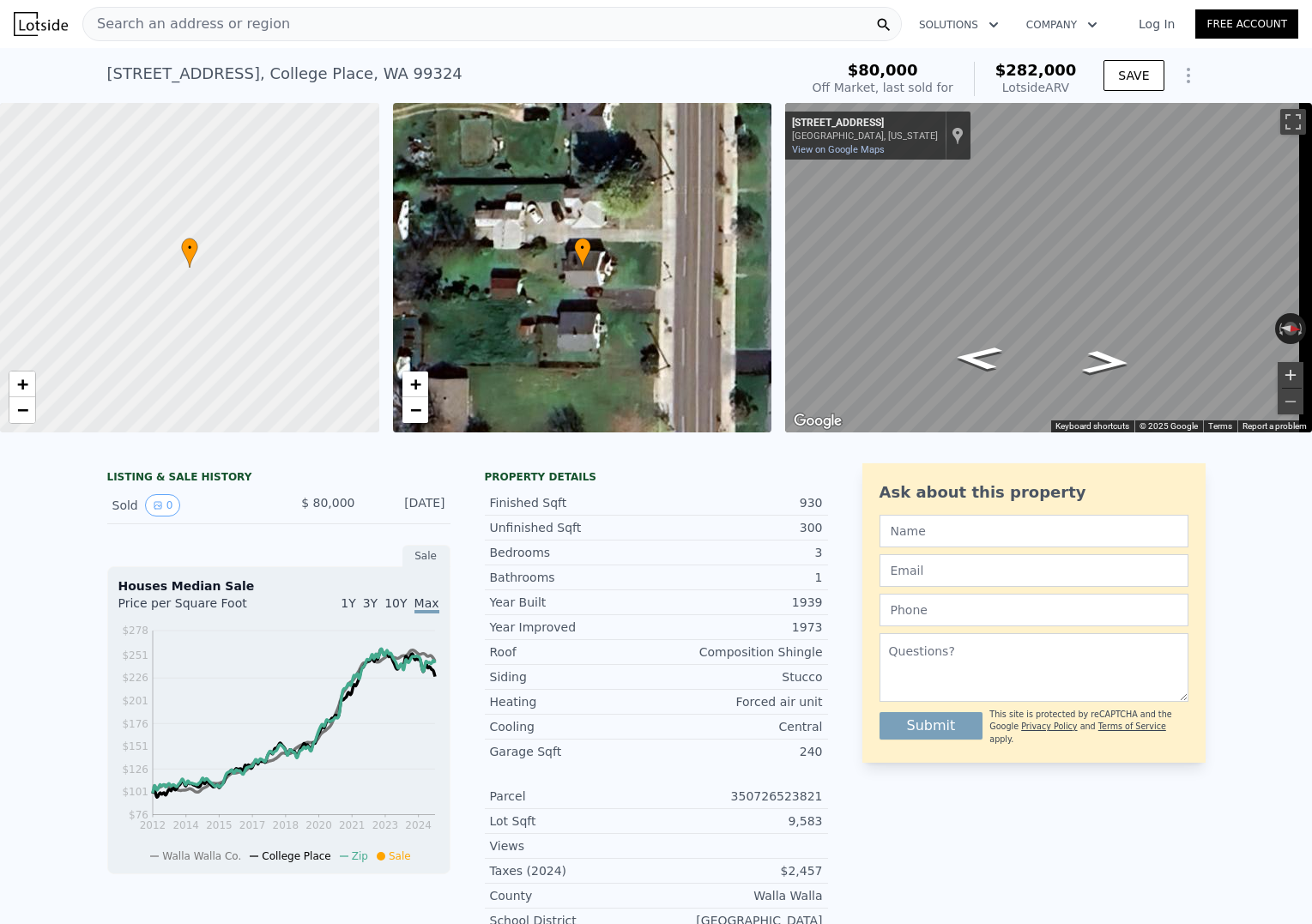
click at [1280, 376] on button "Zoom in" at bounding box center [1290, 374] width 25 height 25
click at [1278, 398] on button "Zoom out" at bounding box center [1290, 401] width 25 height 25
type input "$ 282,000"
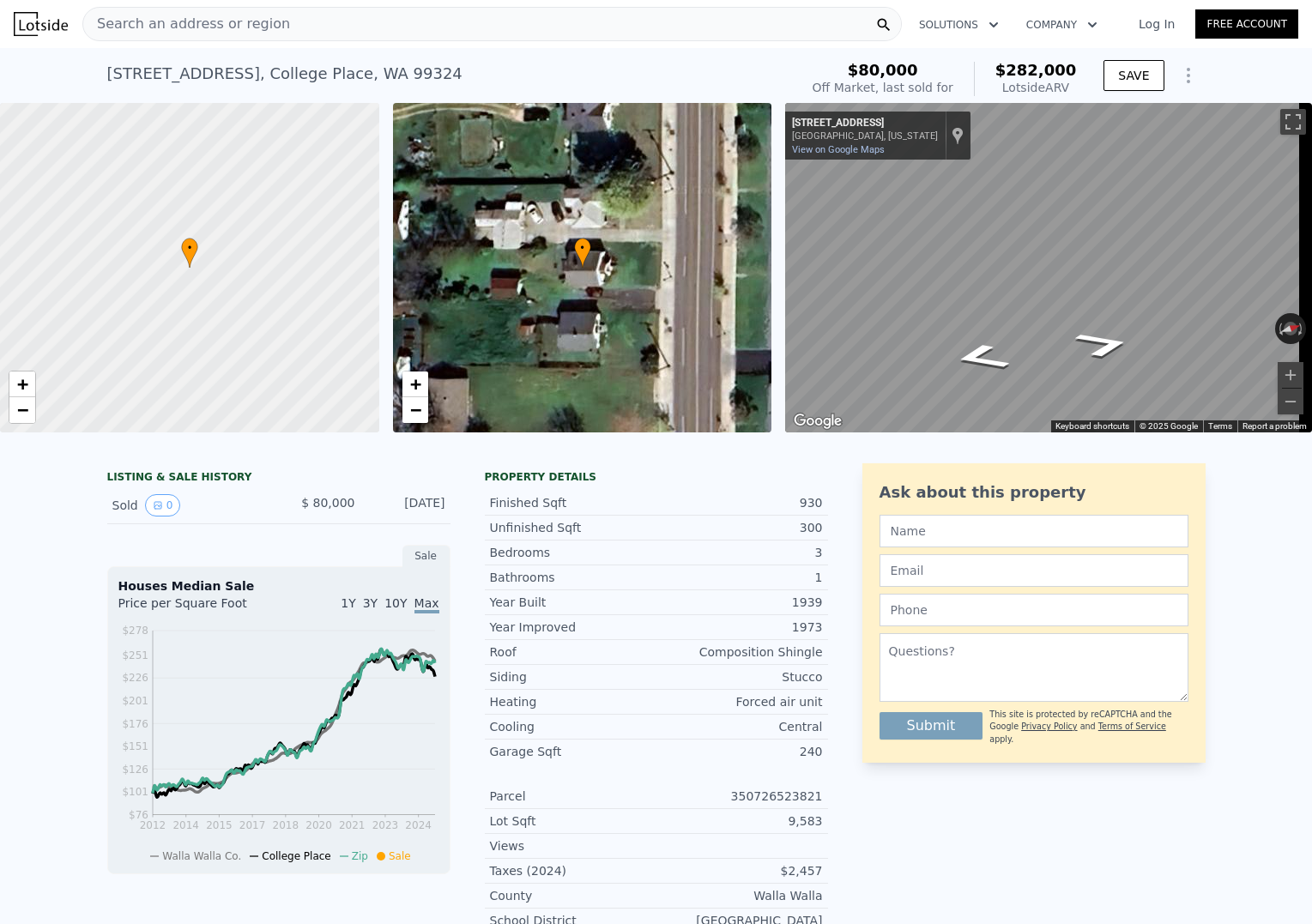
type input "$ 0"
type input "$ 174,569"
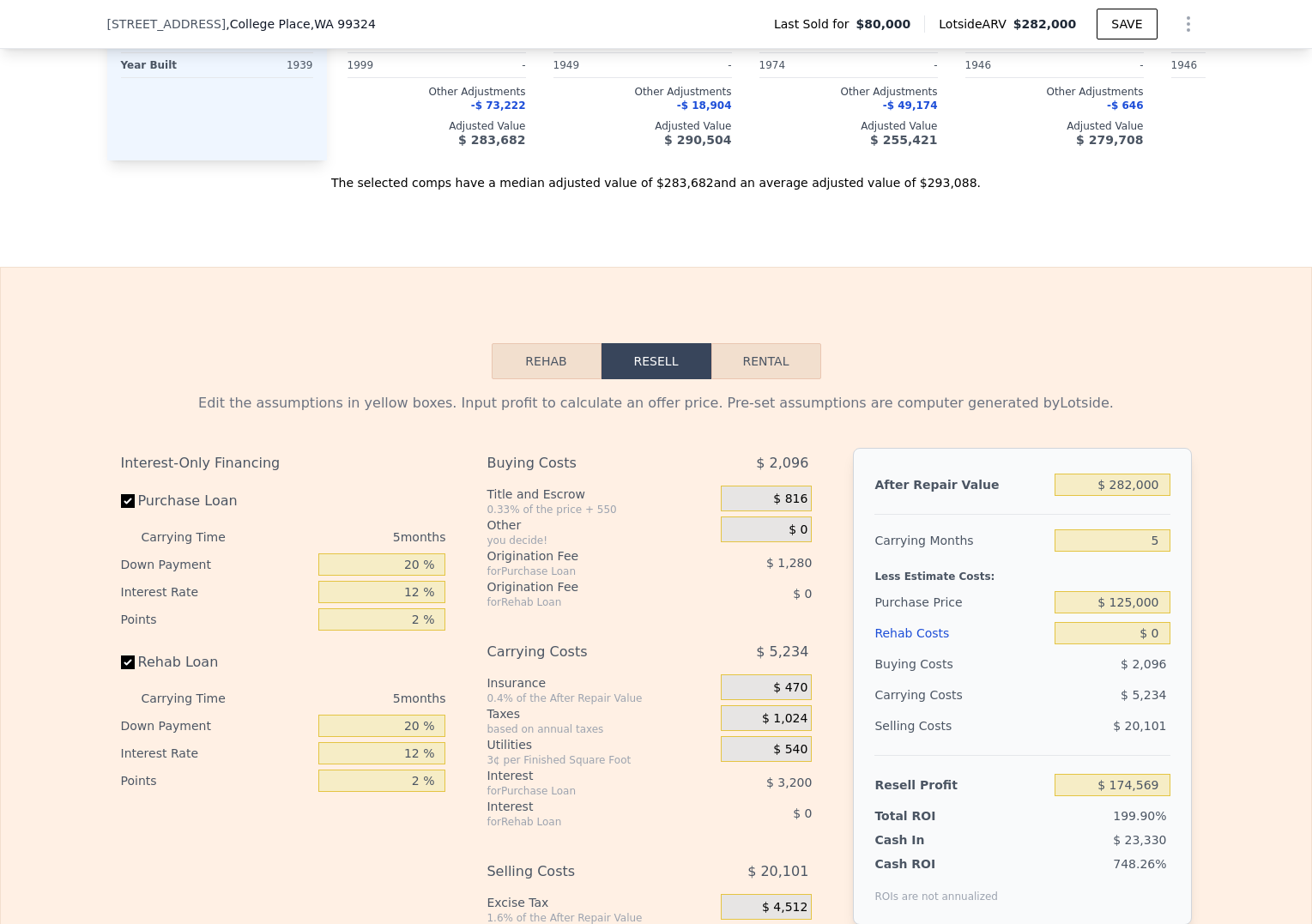
scroll to position [2063, 0]
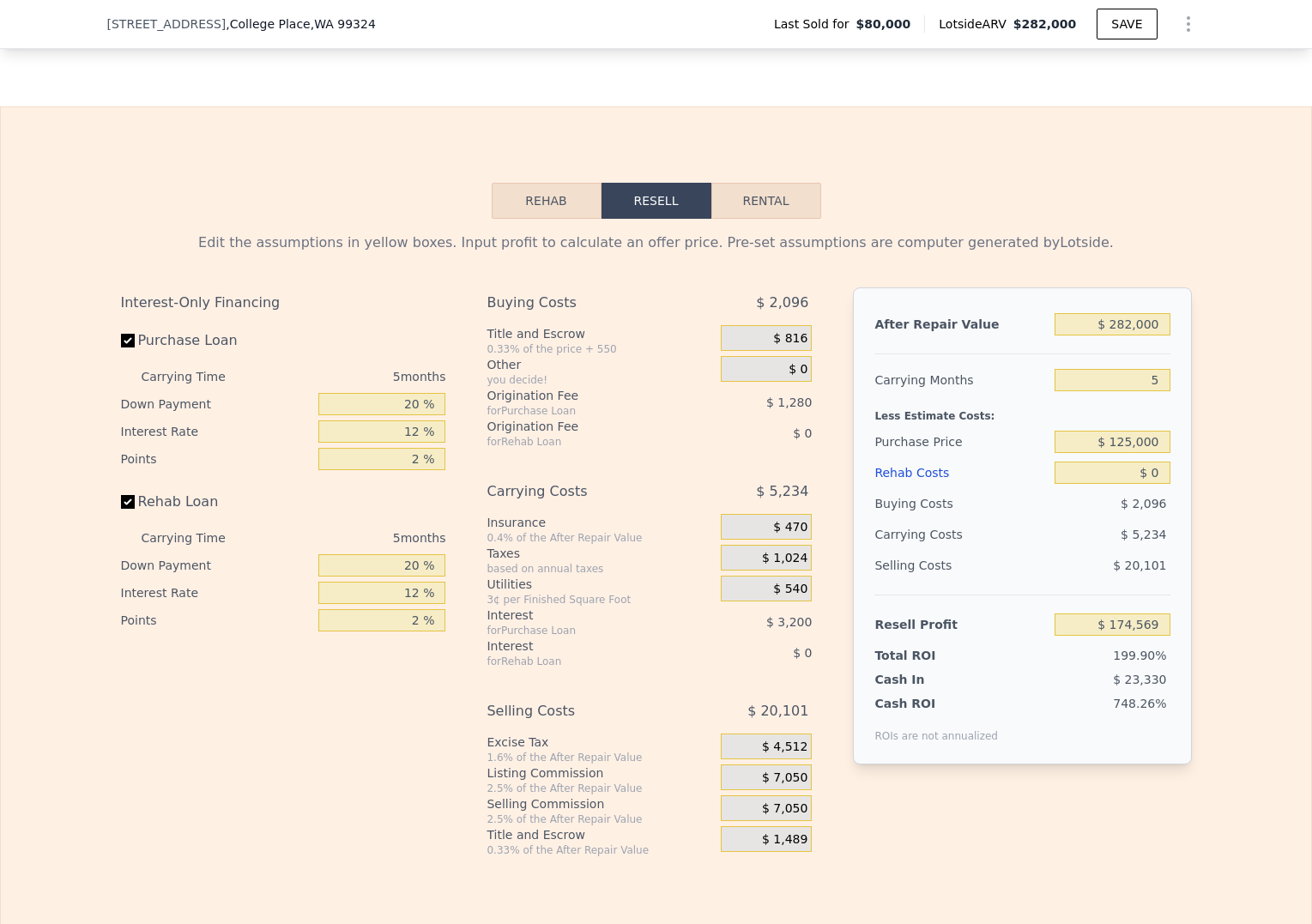
click at [1024, 688] on div "$ 23,330" at bounding box center [1079, 679] width 181 height 17
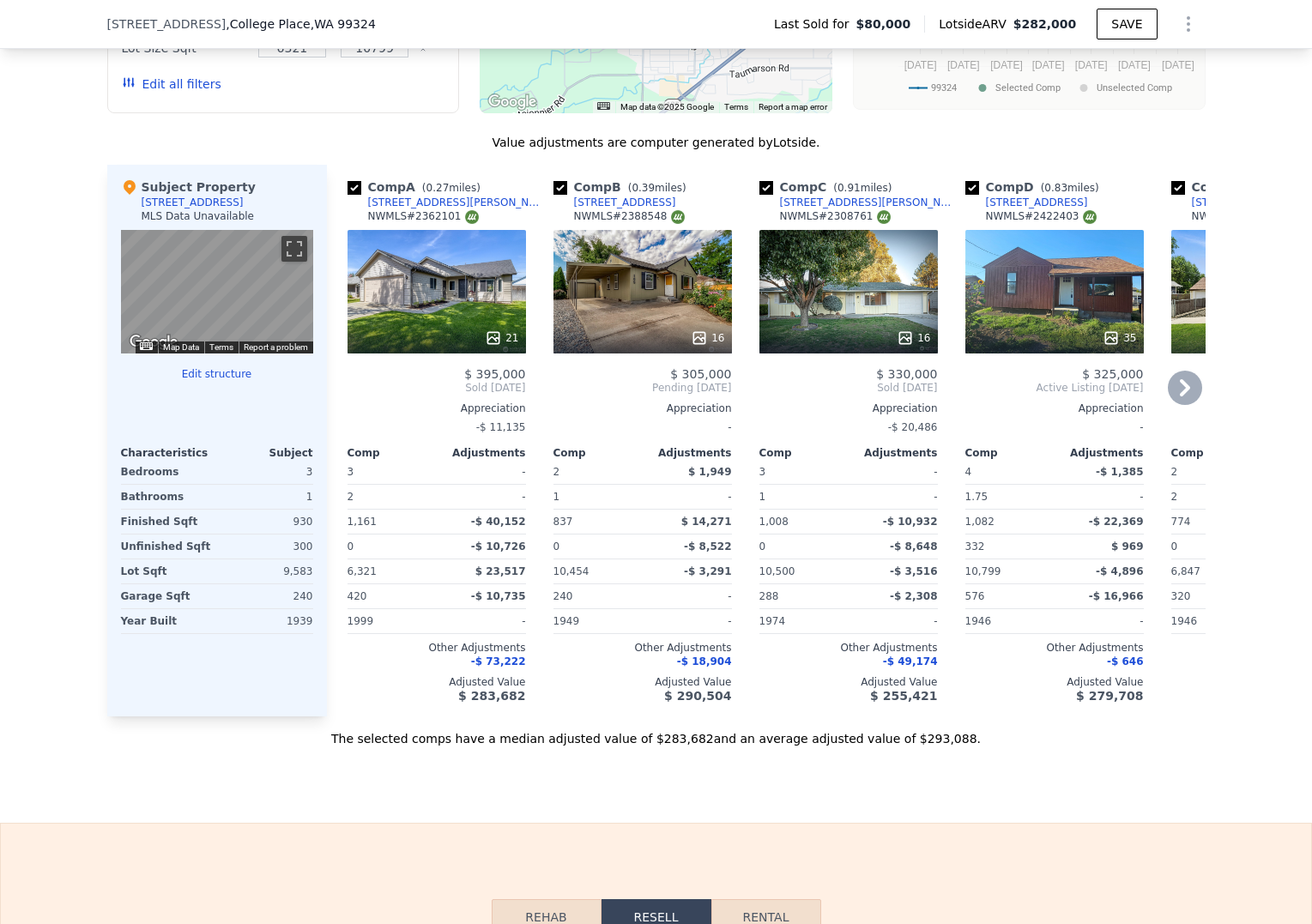
scroll to position [1340, 0]
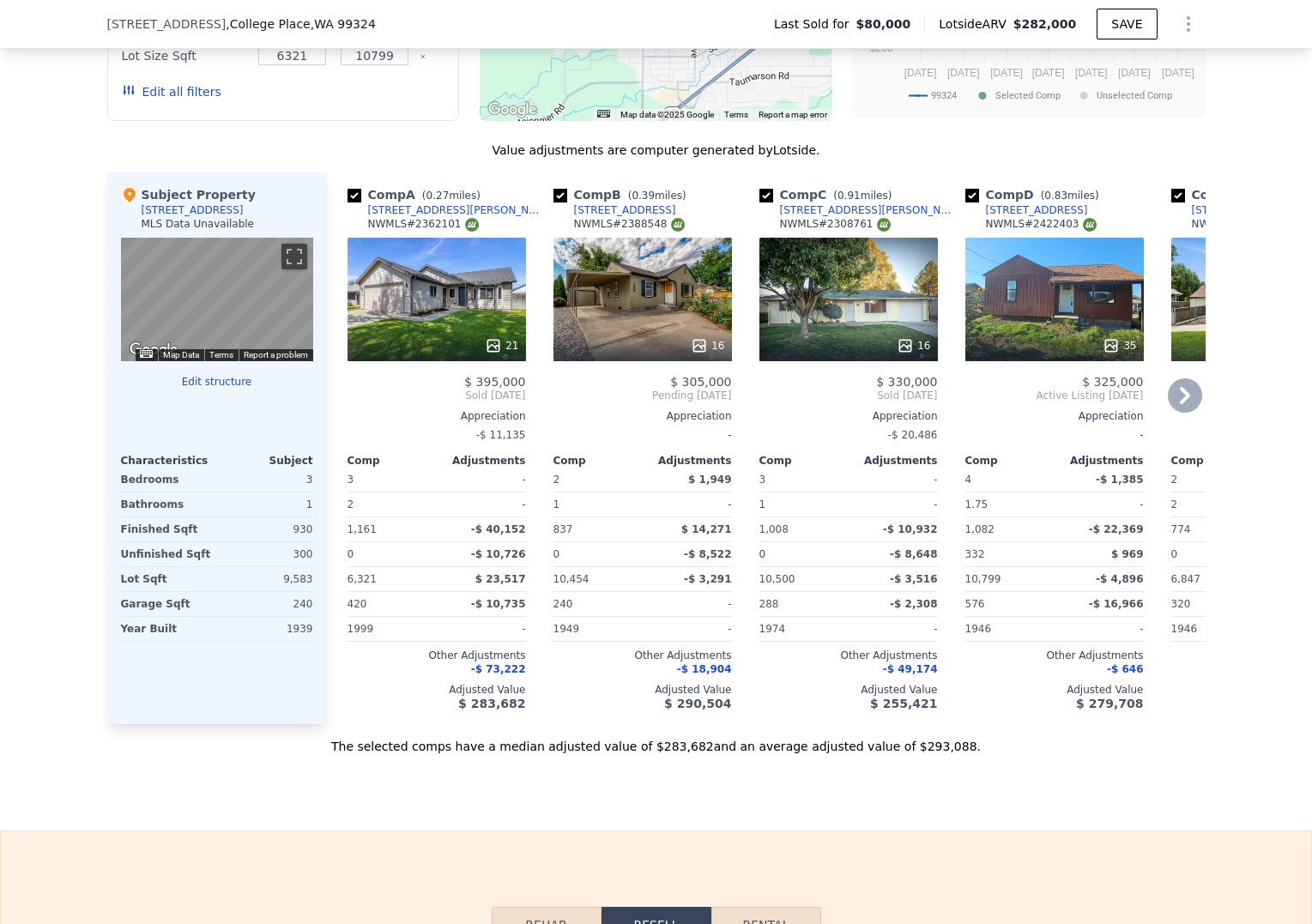
drag, startPoint x: 930, startPoint y: 735, endPoint x: 943, endPoint y: 736, distance: 13.0
click at [943, 724] on div "Comp A ( 0.27 miles) [STREET_ADDRESS] # 2362101 21 $ 395,000 Sold [DATE] Apprec…" at bounding box center [766, 448] width 878 height 552
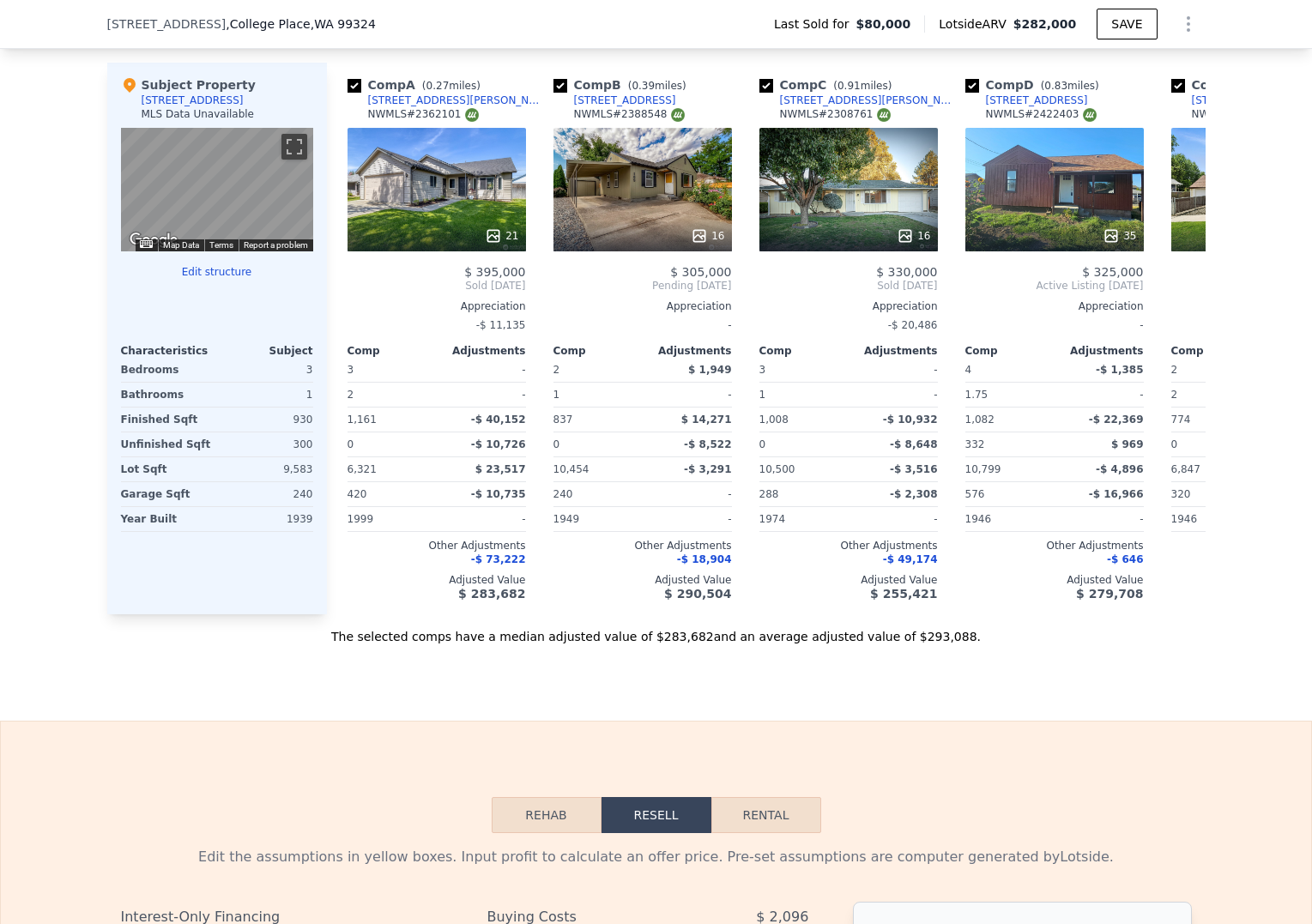
scroll to position [1902, 0]
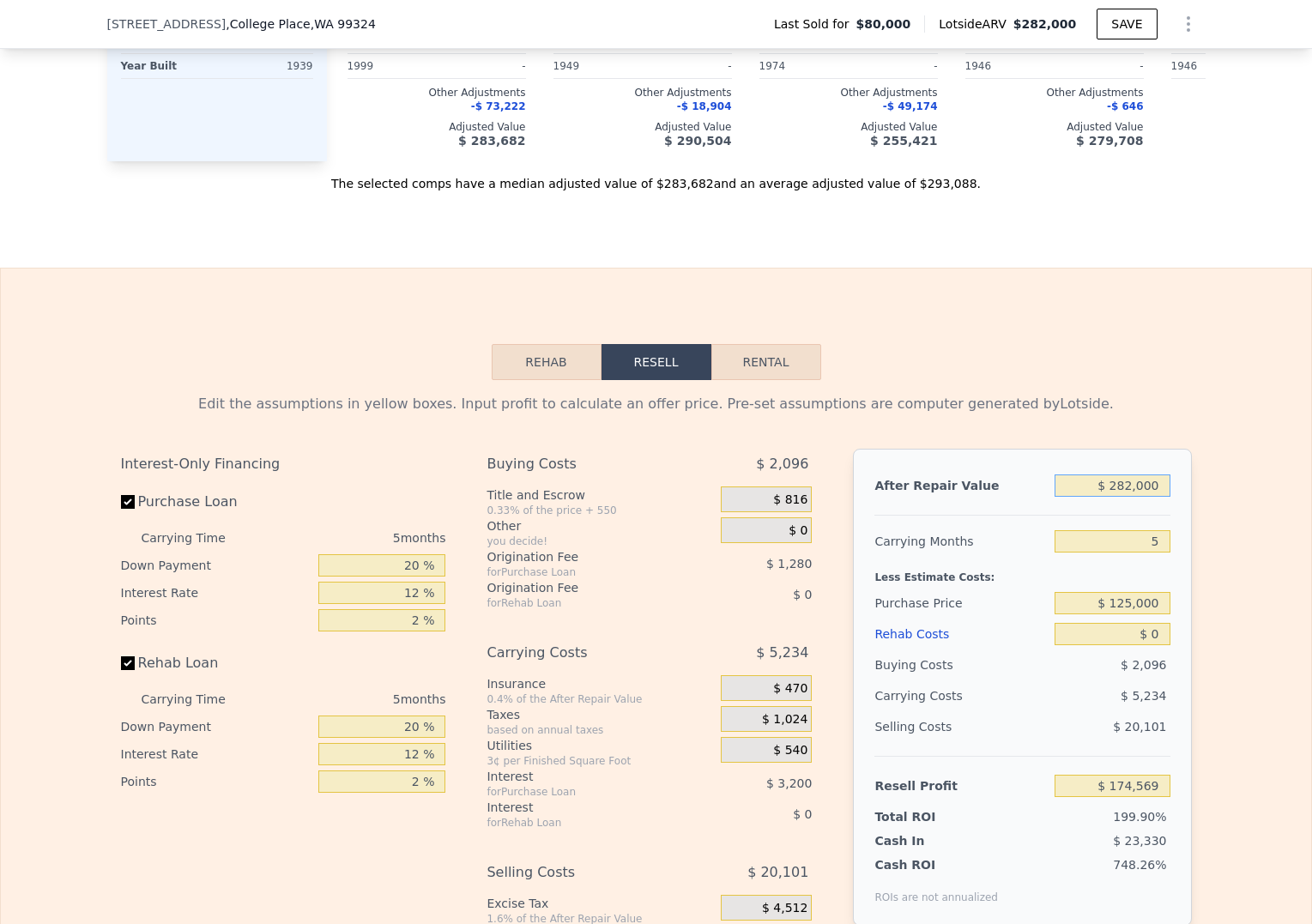
click at [1117, 497] on input "$ 282,000" at bounding box center [1112, 486] width 115 height 23
click at [1128, 497] on input "$ 282,000" at bounding box center [1112, 486] width 115 height 23
type input "$ 2"
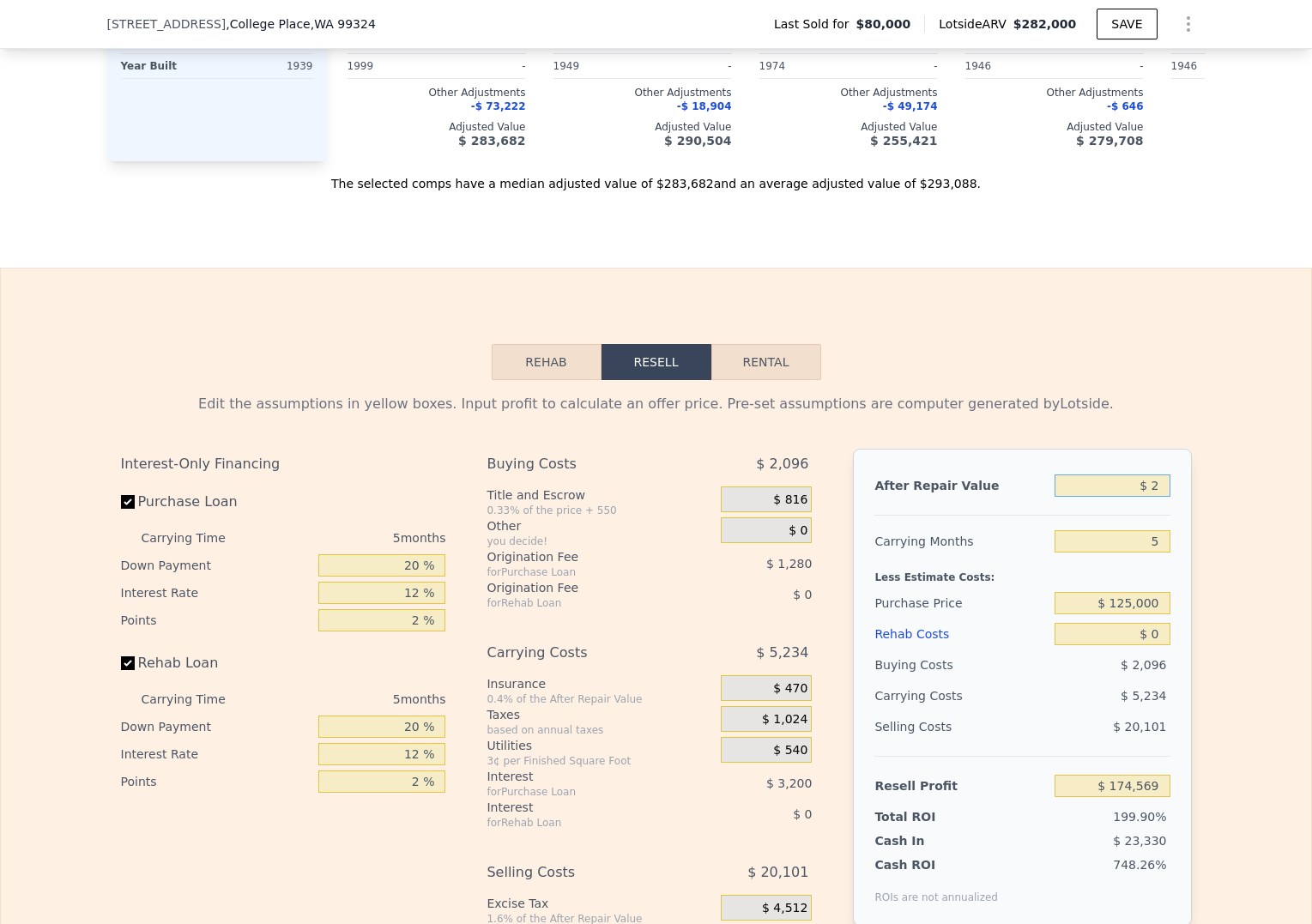
type input "-$ 87,408"
type input "$ 27"
type input "-$ 87,385"
type input "$ 270"
type input "-$ 87,159"
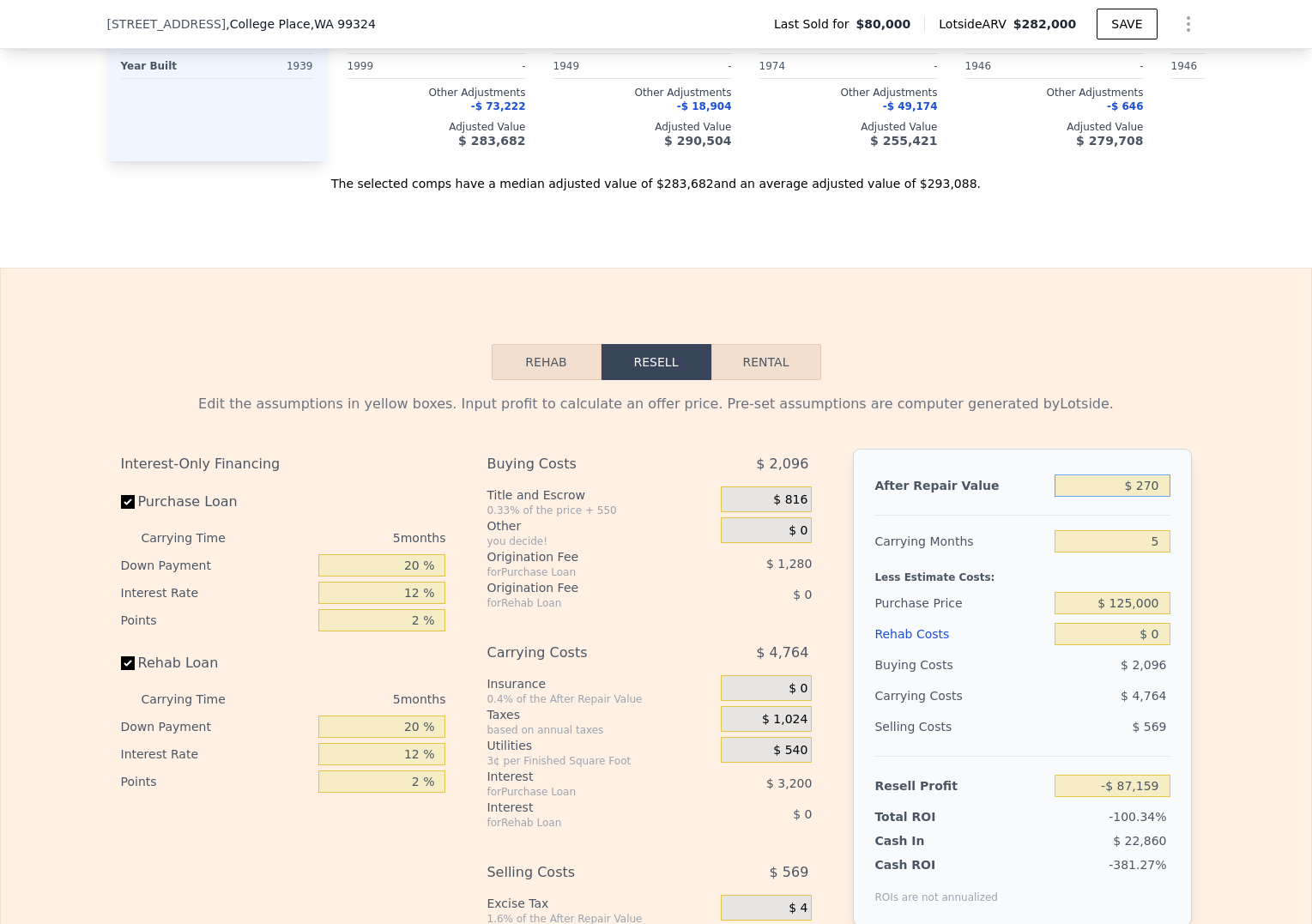
type input "$ 2,700"
type input "-$ 84,903"
type input "$ 27,000"
type input "-$ 62,327"
type input "$ 270,000"
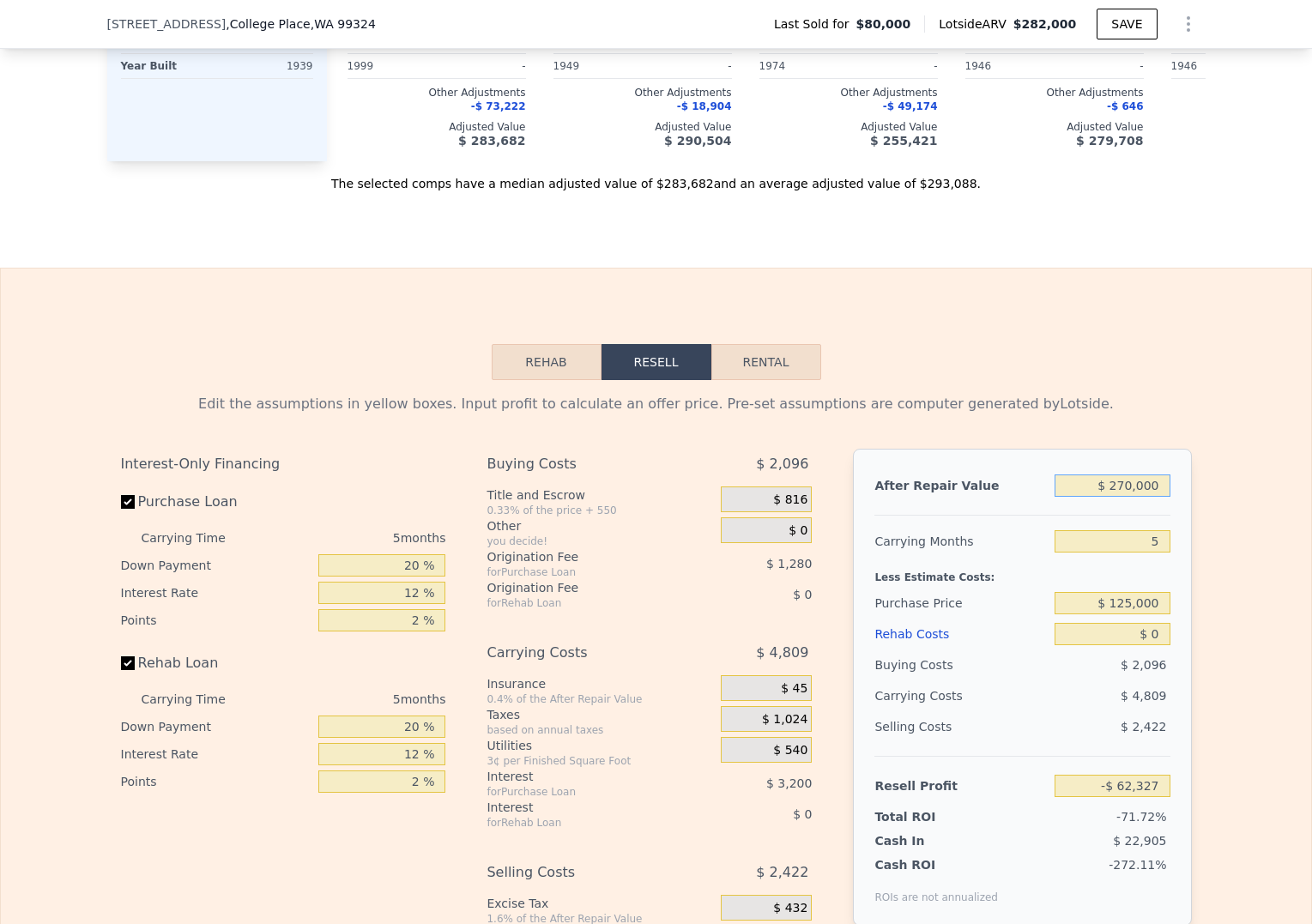
type input "$ 163,421"
type input "$ 270,000"
click at [1203, 765] on div "Edit the assumptions in yellow boxes. Input profit to calculate an offer price.…" at bounding box center [656, 699] width 1311 height 638
click at [1137, 645] on input "$ 0" at bounding box center [1112, 634] width 115 height 23
type input "$ 40"
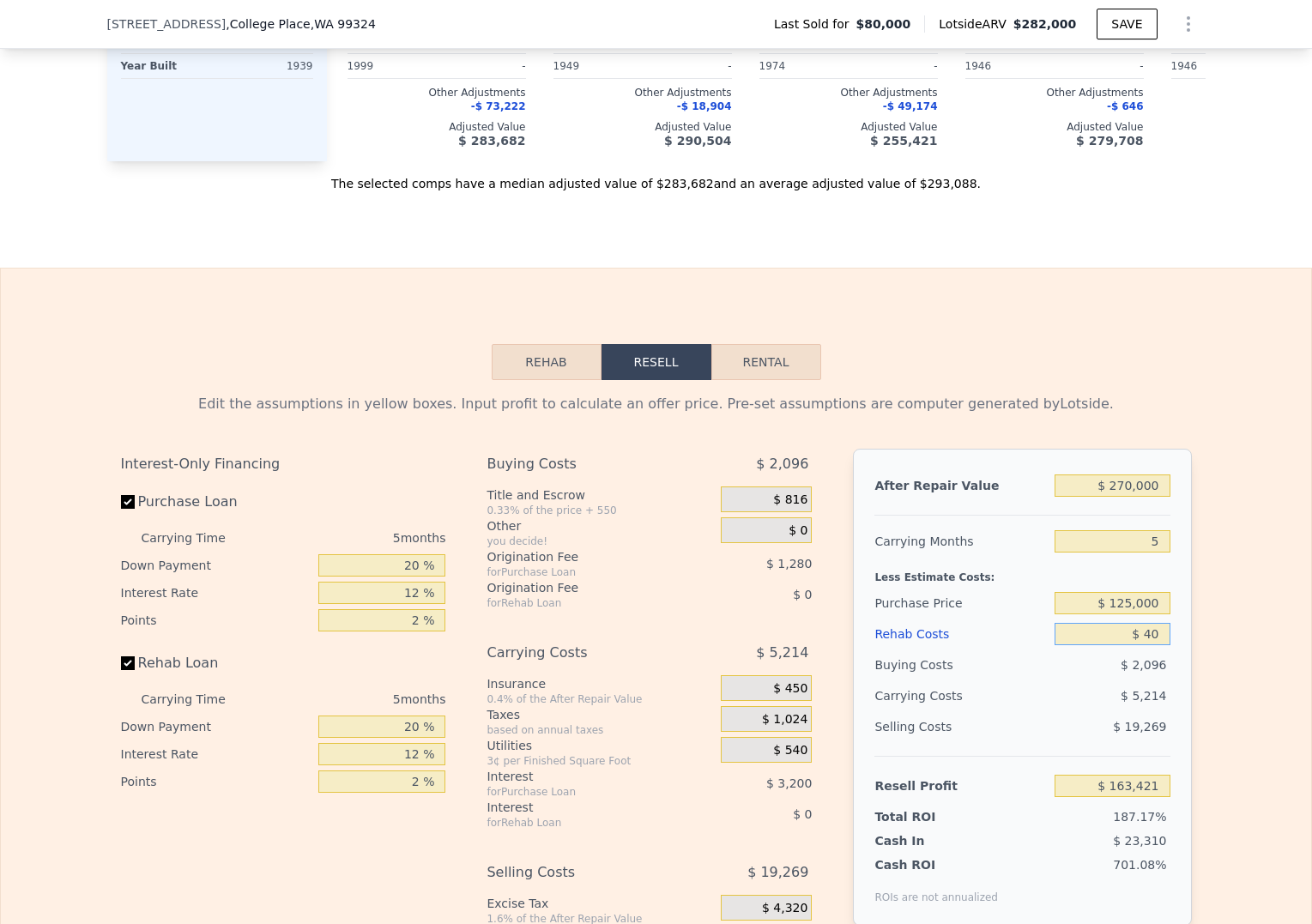
type input "$ 163,380"
type input "$ 400"
type input "$ 163,000"
type input "$ 4,000"
type input "$ 159,197"
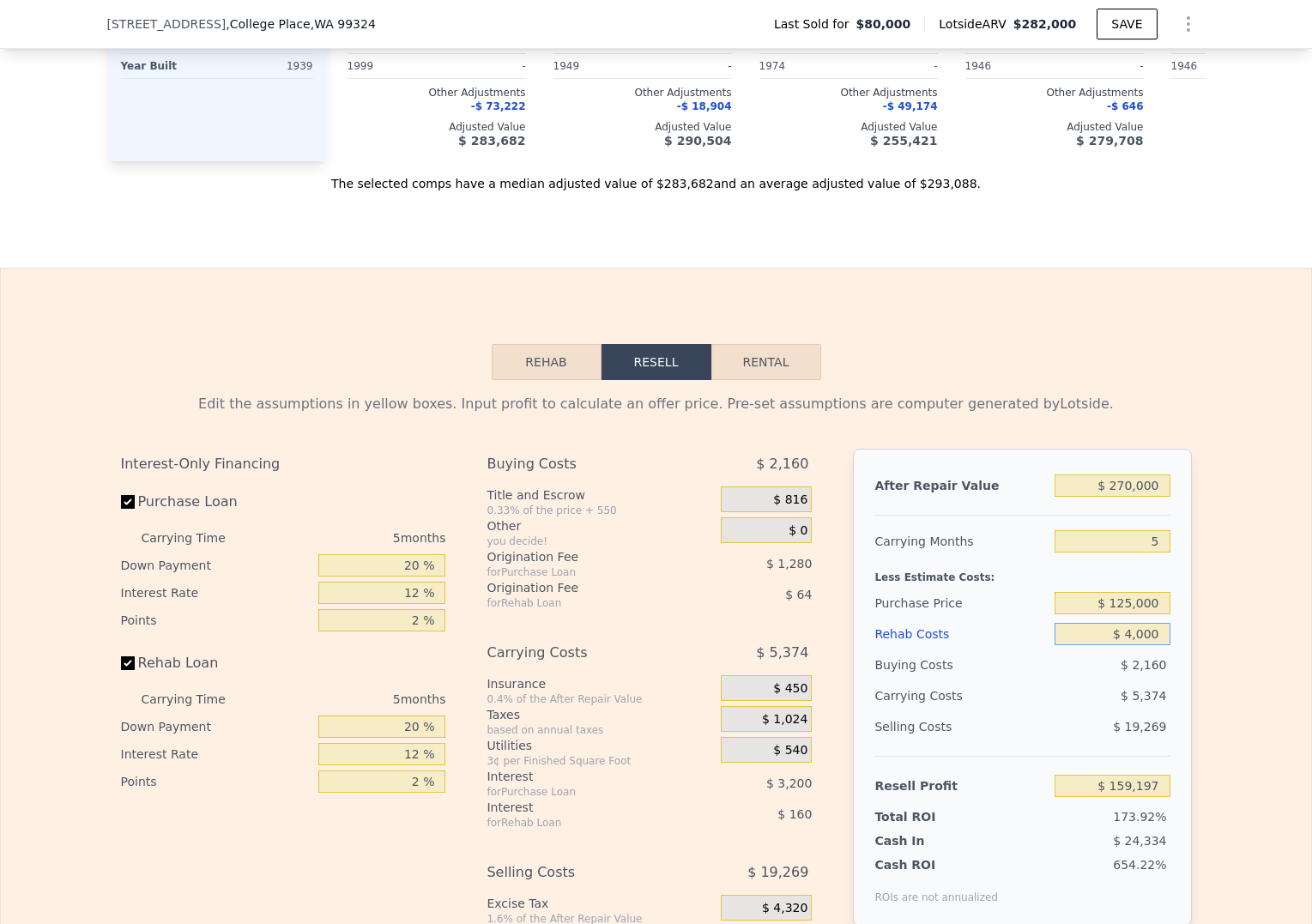
type input "$ 40,000"
type input "$ 121,181"
type input "$ 40,000"
click at [1084, 742] on div "$ 19,269" at bounding box center [1112, 726] width 115 height 31
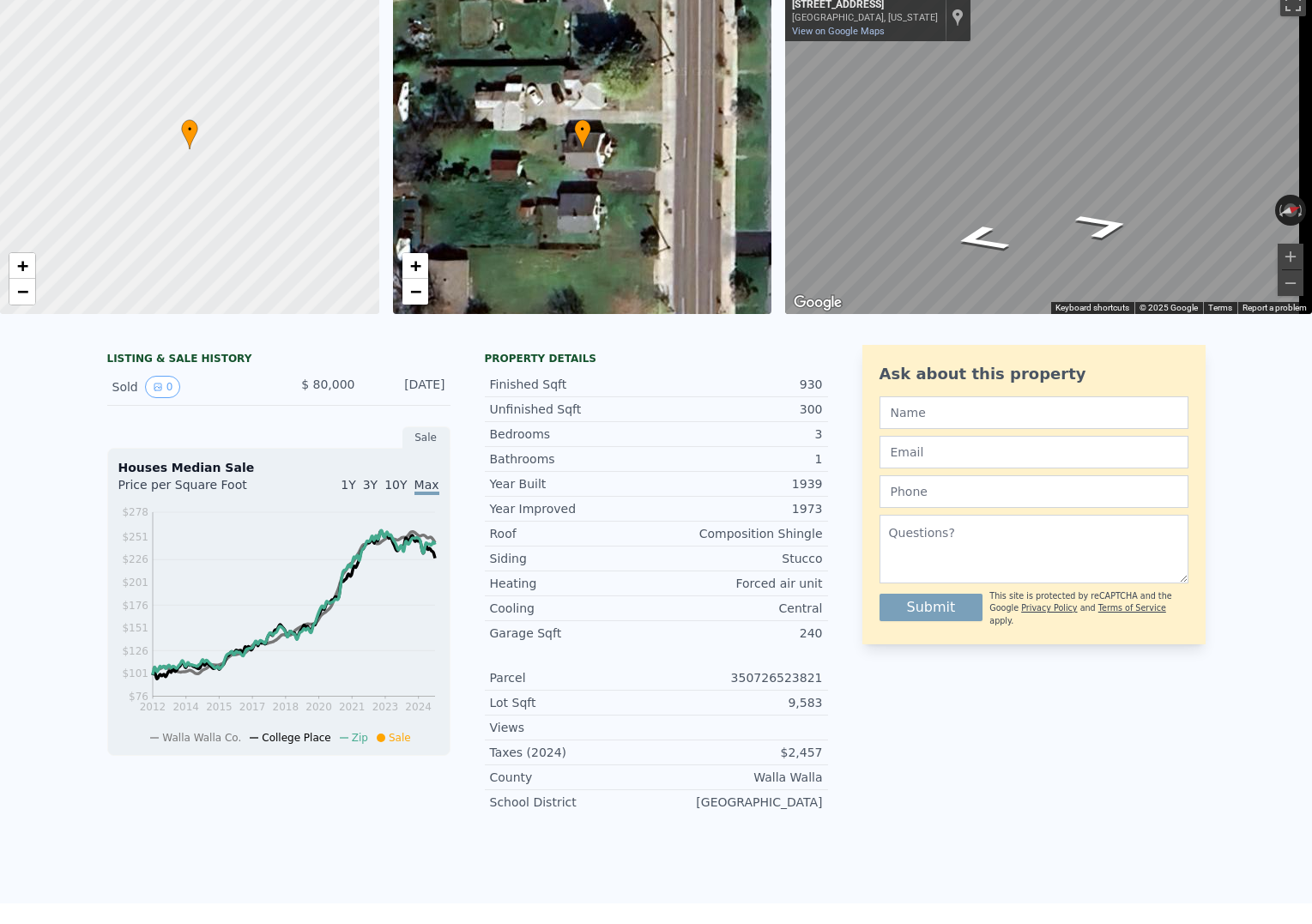
scroll to position [0, 0]
